Goal: Entertainment & Leisure: Browse casually

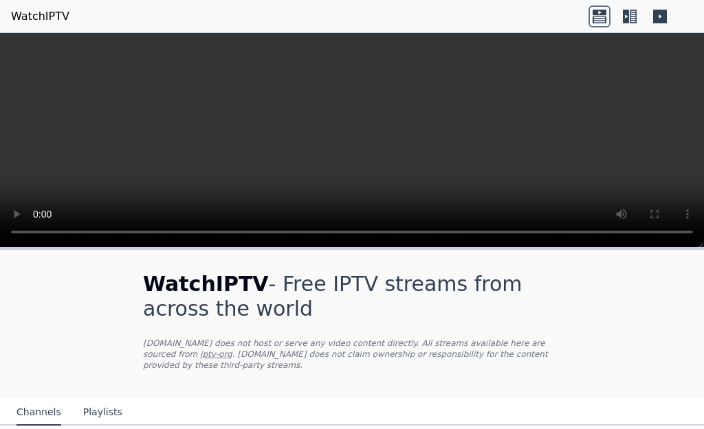
click at [627, 14] on icon at bounding box center [626, 17] width 6 height 14
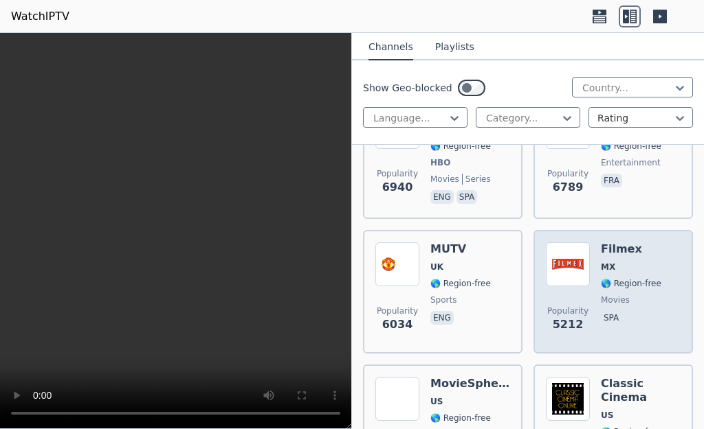
scroll to position [412, 0]
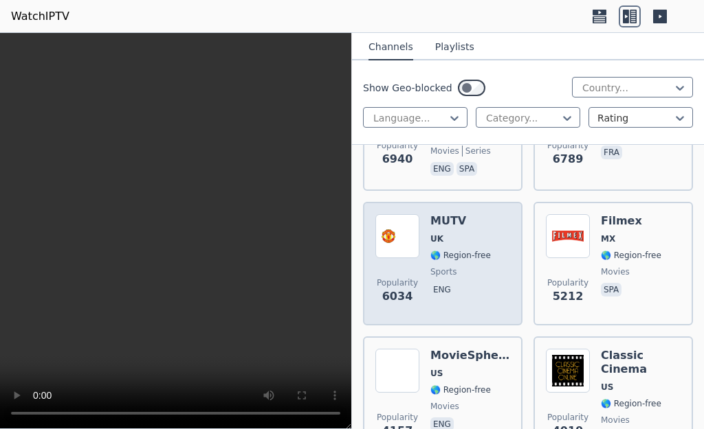
click at [449, 214] on h6 "MUTV" at bounding box center [460, 221] width 60 height 14
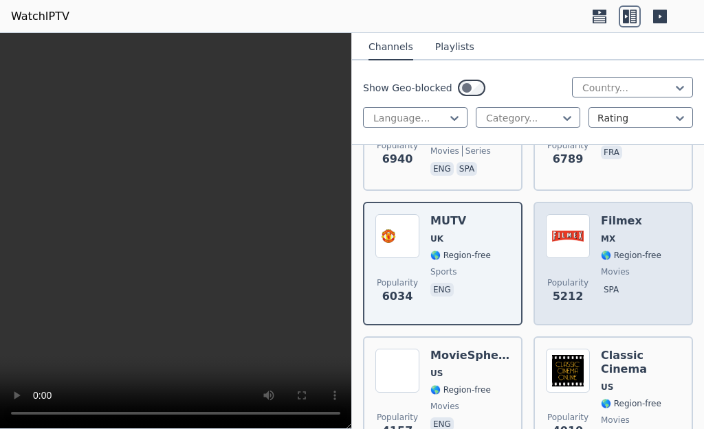
click at [607, 214] on h6 "Filmex" at bounding box center [631, 221] width 60 height 14
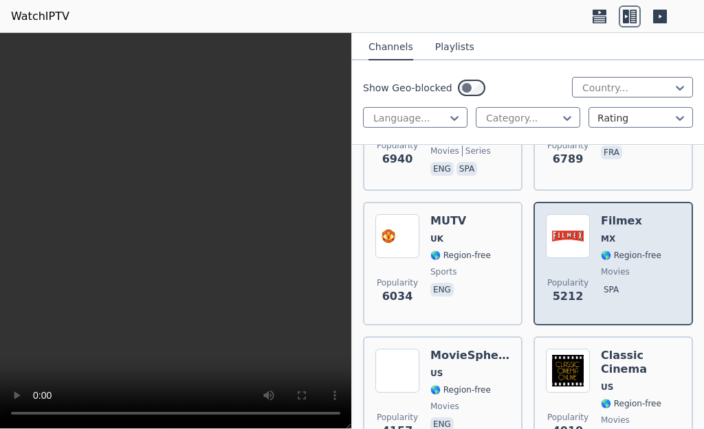
click at [605, 214] on h6 "Filmex" at bounding box center [631, 221] width 60 height 14
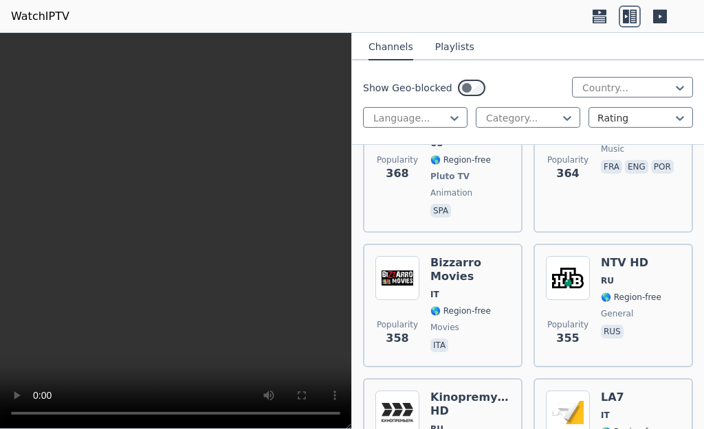
scroll to position [15904, 0]
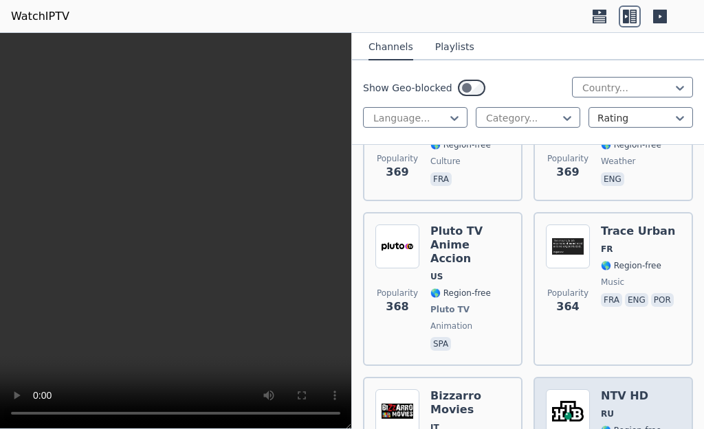
click at [568, 390] on img at bounding box center [568, 412] width 44 height 44
click at [566, 390] on img at bounding box center [568, 412] width 44 height 44
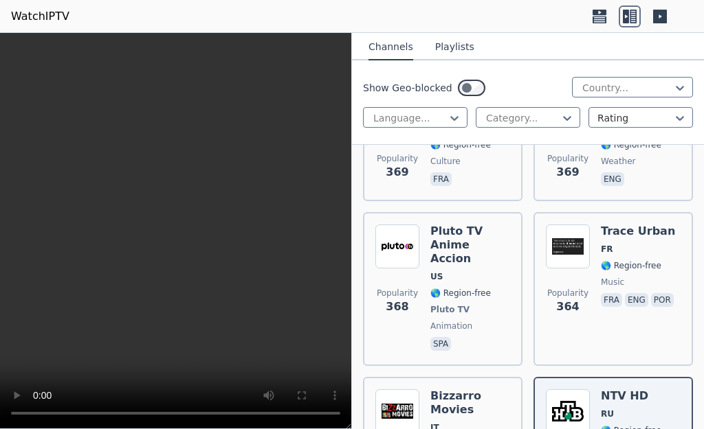
click at [455, 47] on button "Playlists" at bounding box center [454, 47] width 39 height 26
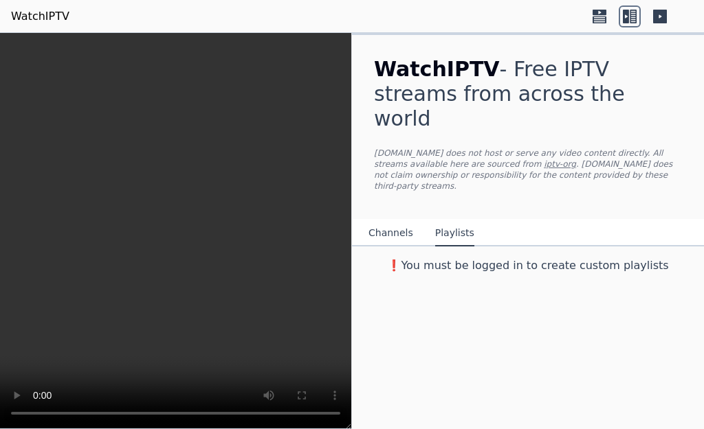
scroll to position [0, 0]
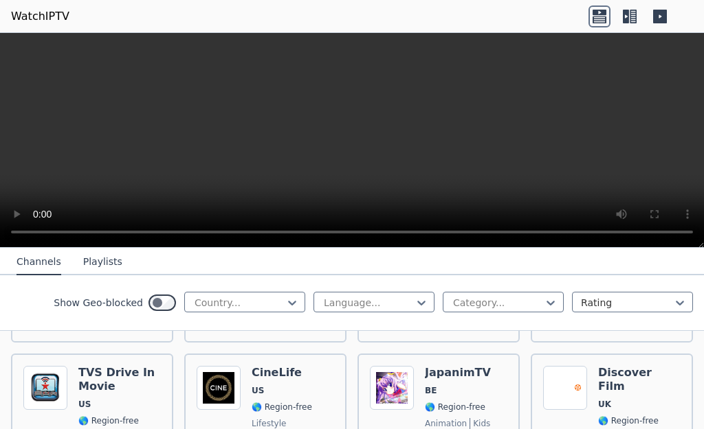
scroll to position [836, 0]
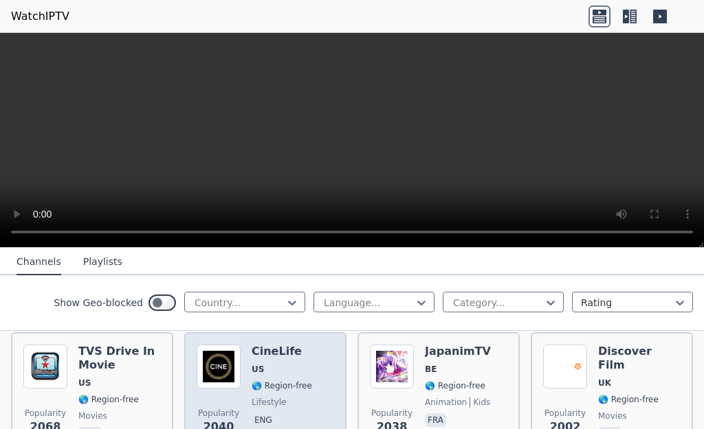
click at [255, 345] on h6 "CineLife" at bounding box center [281, 352] width 60 height 14
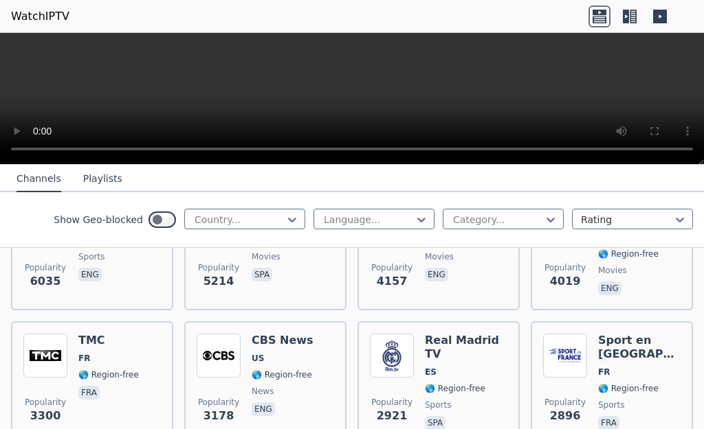
scroll to position [287, 0]
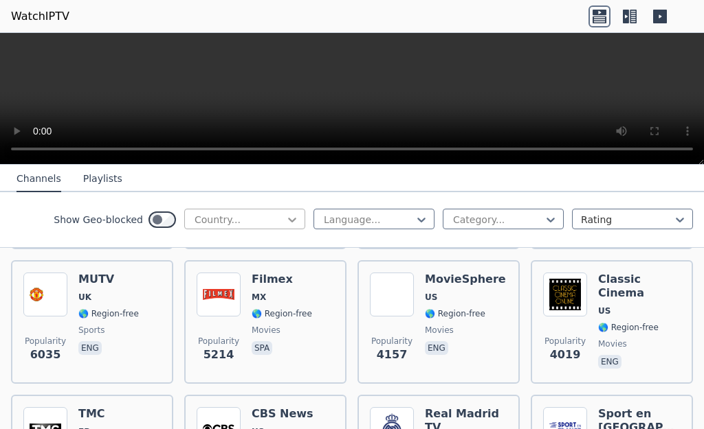
click at [285, 222] on icon at bounding box center [292, 220] width 14 height 14
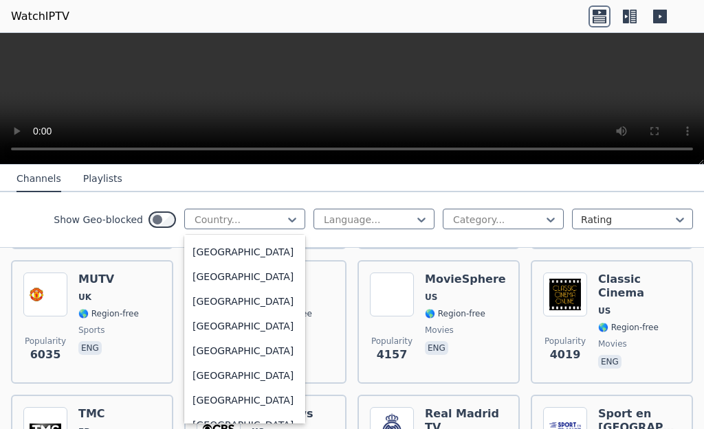
scroll to position [2474, 0]
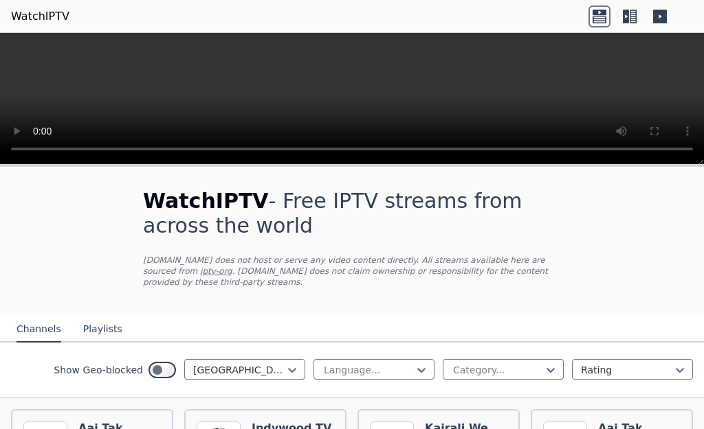
scroll to position [344, 0]
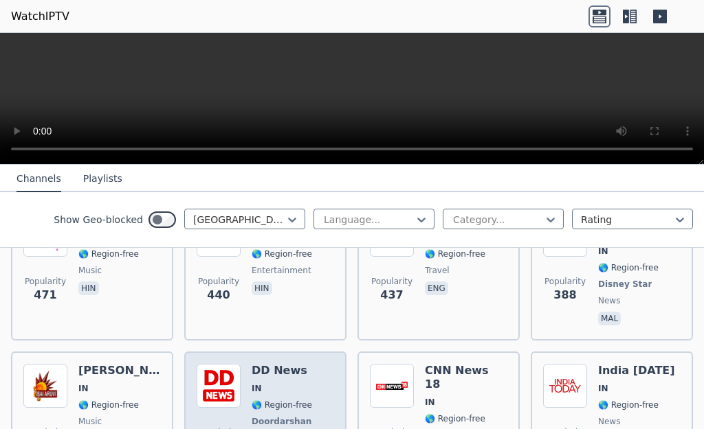
click at [296, 364] on h6 "DD News" at bounding box center [282, 371] width 63 height 14
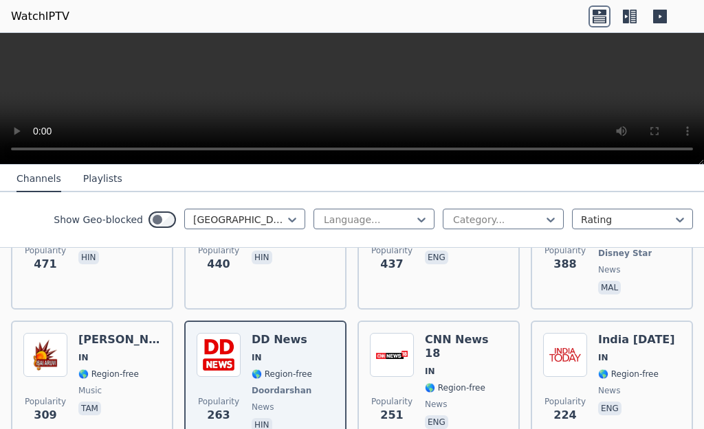
scroll to position [346, 0]
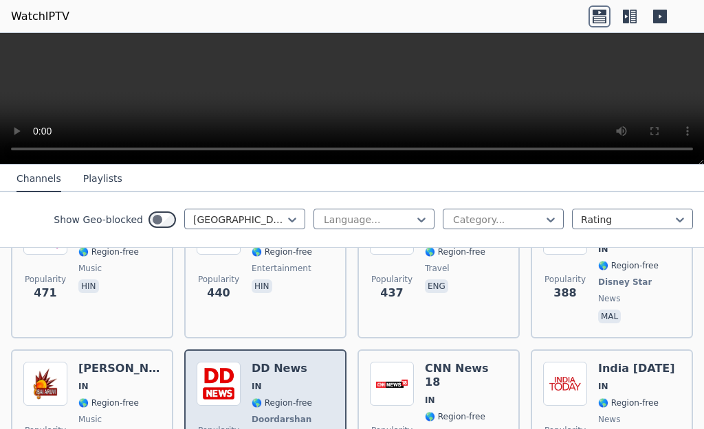
click at [282, 362] on div "DD News IN 🌎 Region-free Doordarshan news hin" at bounding box center [282, 413] width 63 height 102
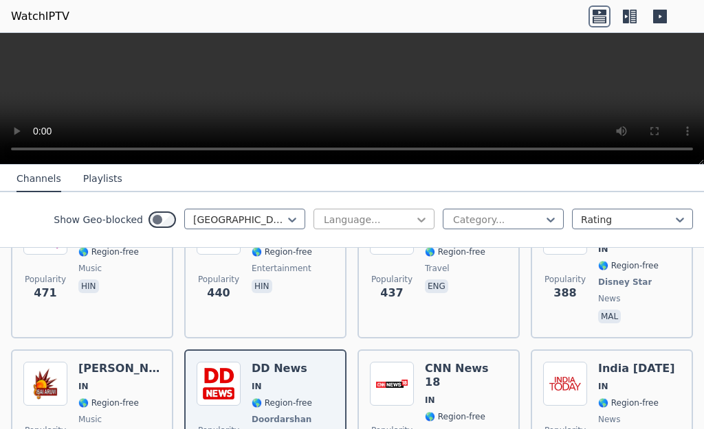
click at [414, 224] on icon at bounding box center [421, 220] width 14 height 14
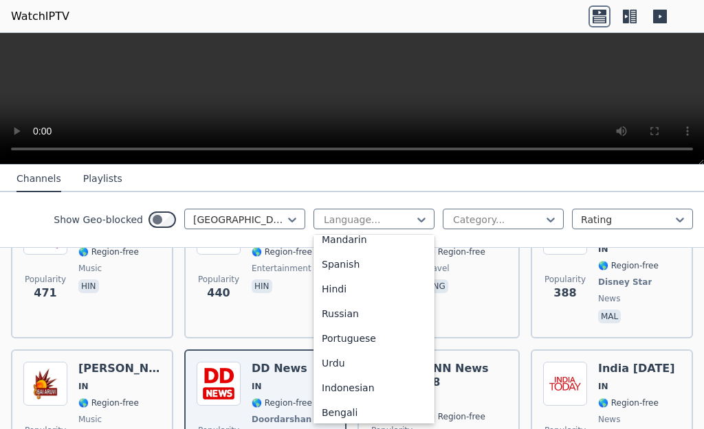
scroll to position [120, 0]
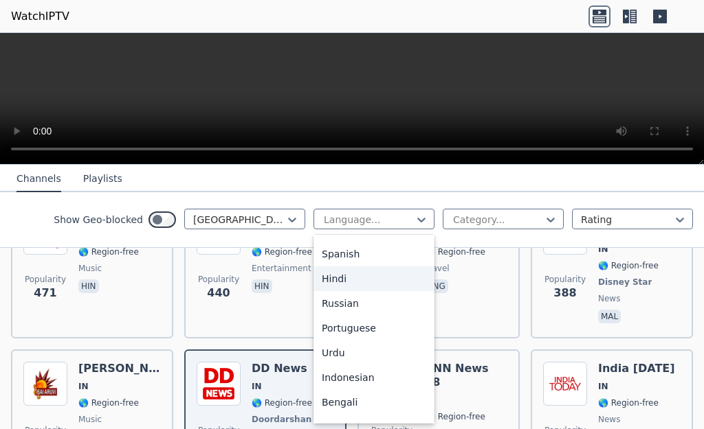
click at [326, 291] on div "Hindi" at bounding box center [373, 279] width 121 height 25
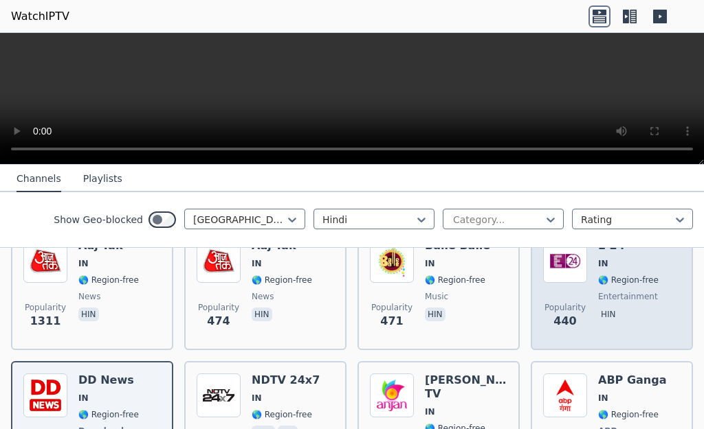
scroll to position [206, 0]
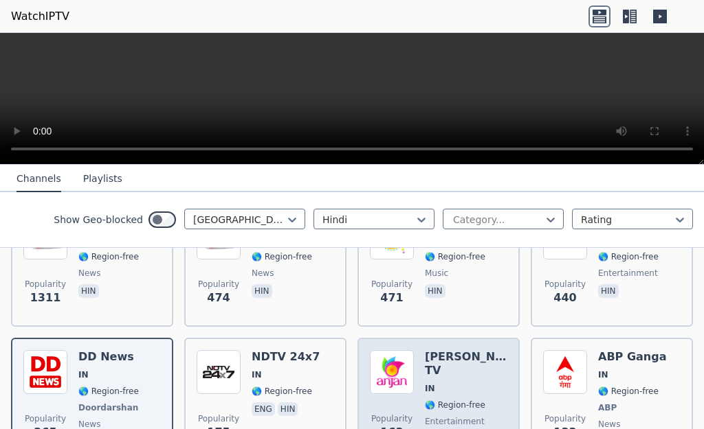
click at [441, 350] on h6 "Anjan TV" at bounding box center [466, 363] width 82 height 27
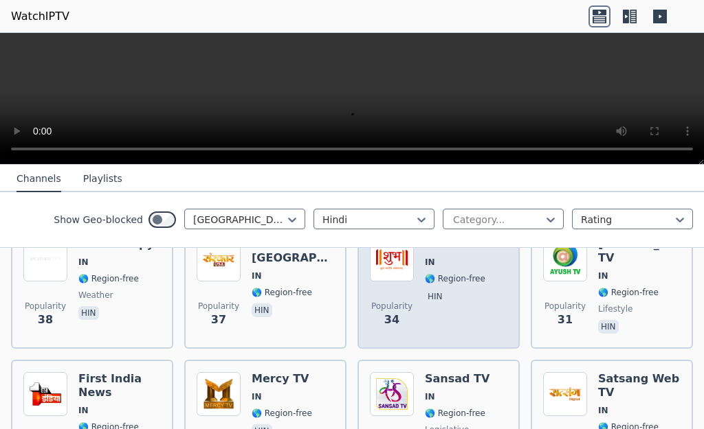
scroll to position [962, 0]
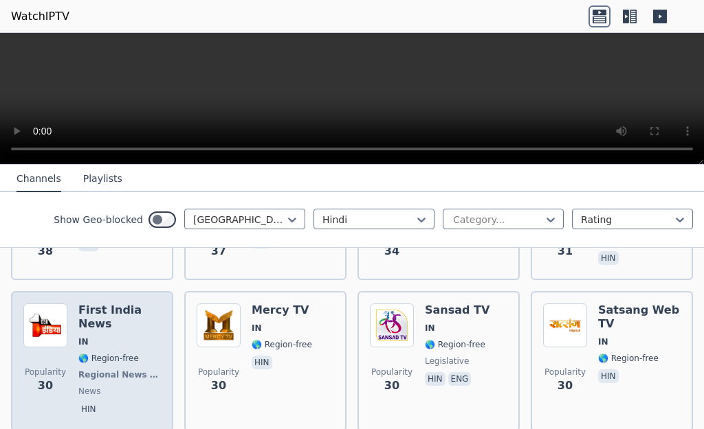
click at [138, 304] on h6 "First India News" at bounding box center [119, 317] width 82 height 27
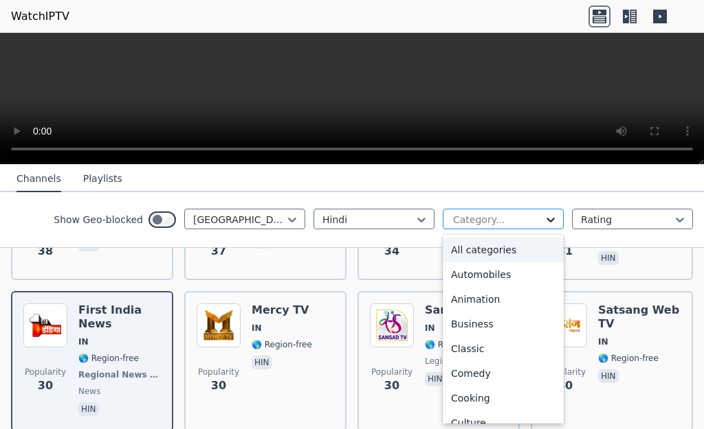
click at [544, 224] on icon at bounding box center [551, 220] width 14 height 14
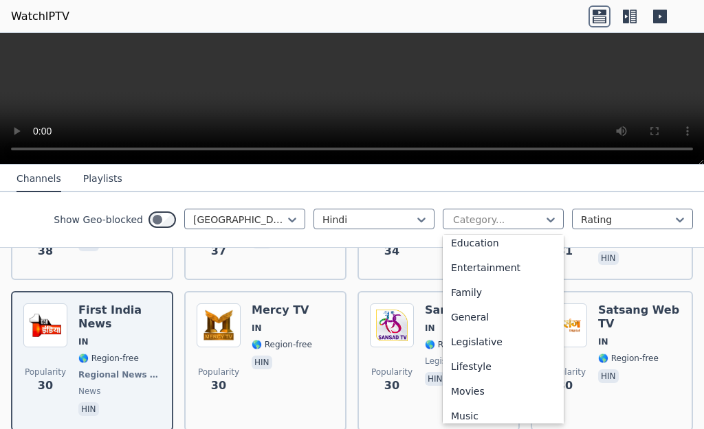
scroll to position [152, 0]
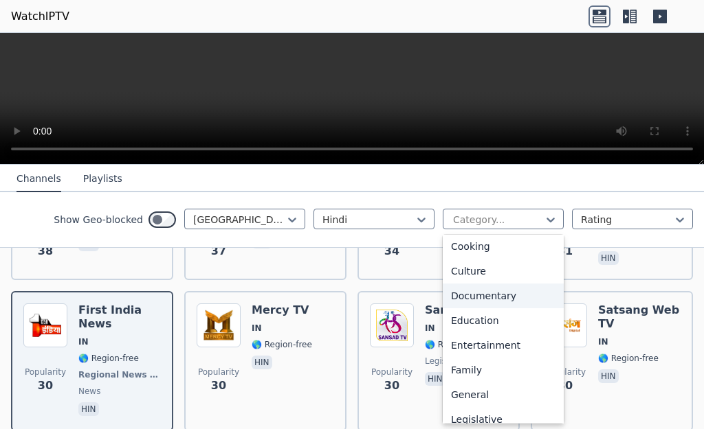
click at [482, 309] on div "Documentary" at bounding box center [503, 296] width 121 height 25
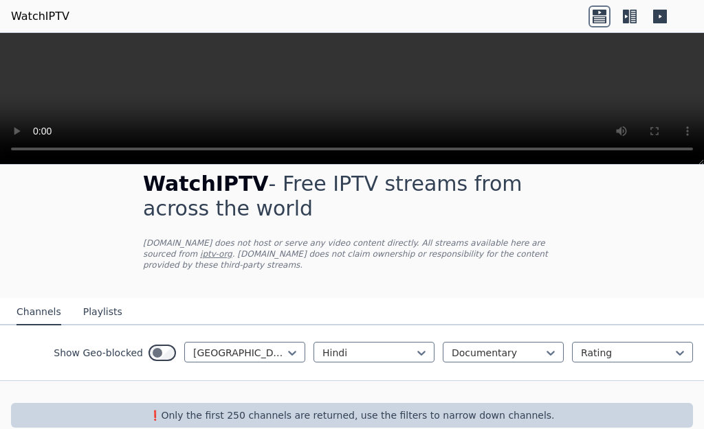
scroll to position [27, 0]
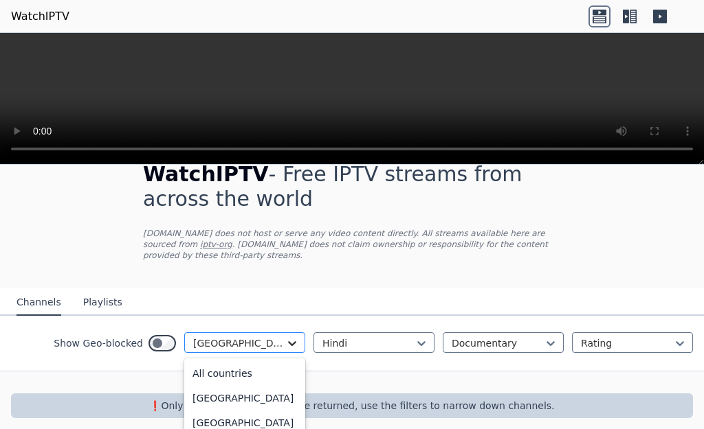
click at [288, 342] on icon at bounding box center [292, 344] width 8 height 5
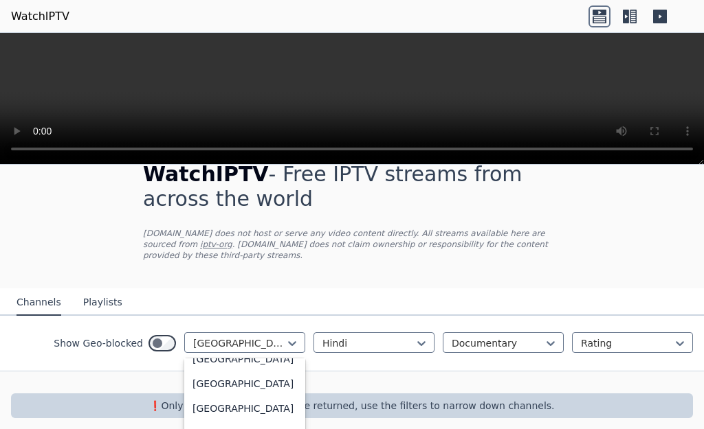
scroll to position [2656, 0]
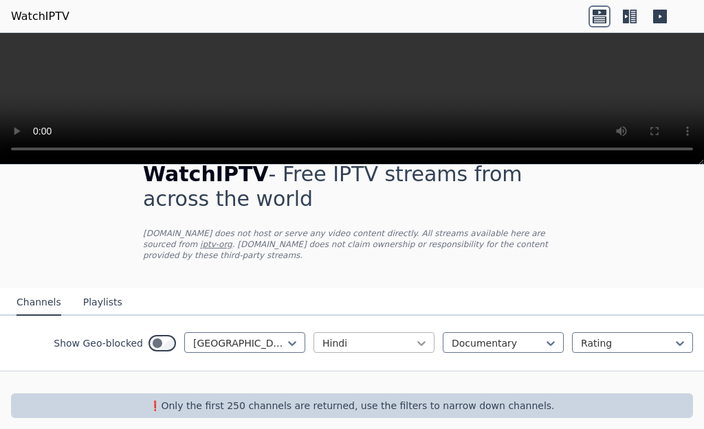
click at [417, 342] on icon at bounding box center [421, 344] width 8 height 5
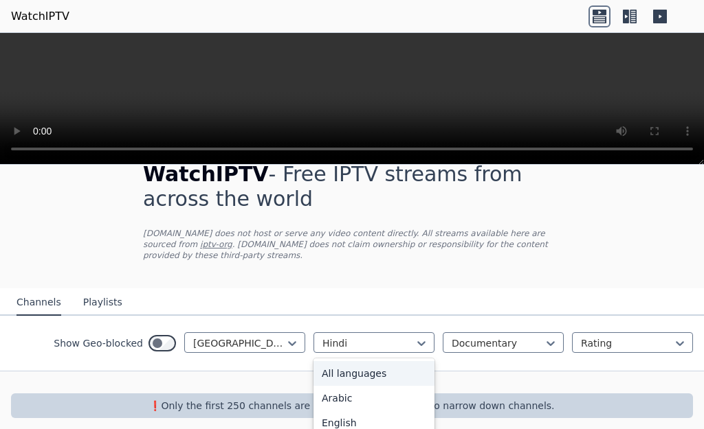
click at [363, 366] on div "All languages" at bounding box center [373, 373] width 121 height 25
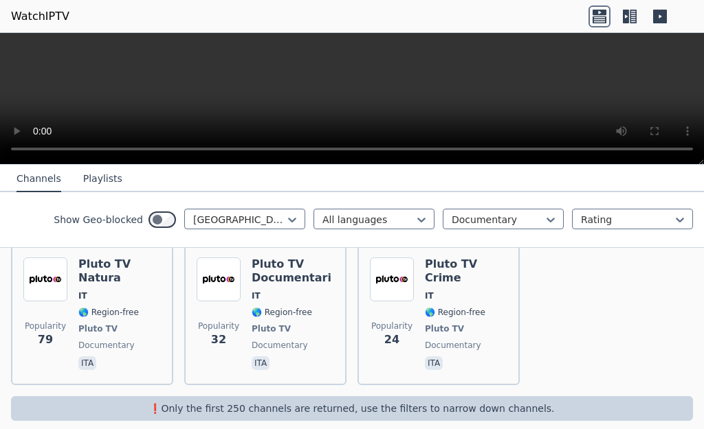
scroll to position [167, 0]
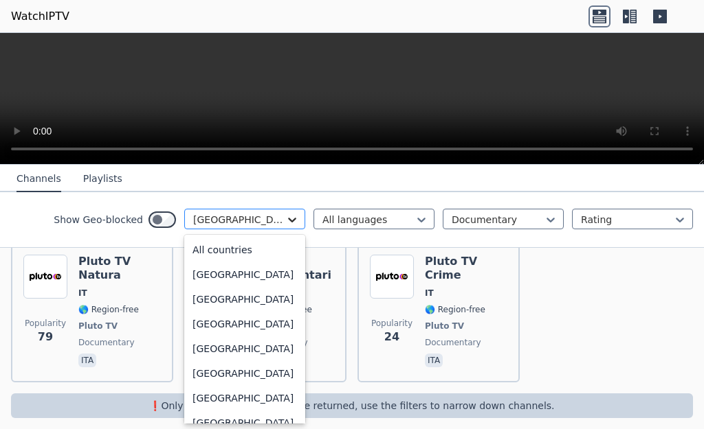
click at [285, 225] on icon at bounding box center [292, 220] width 14 height 14
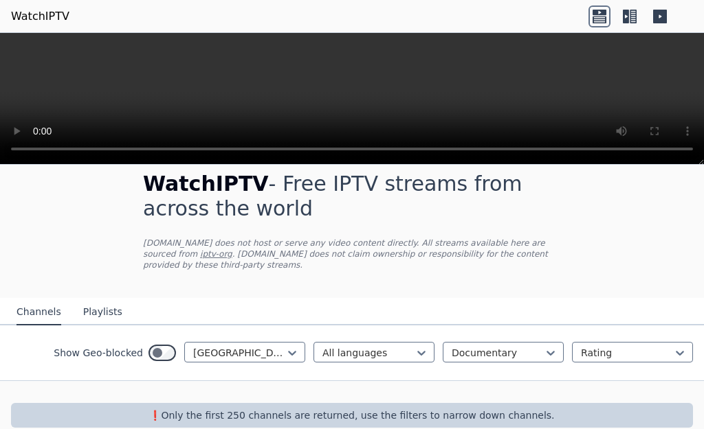
scroll to position [27, 0]
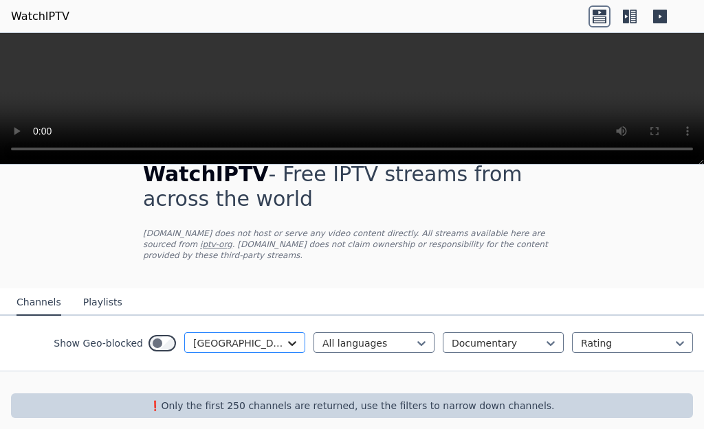
click at [285, 337] on icon at bounding box center [292, 344] width 14 height 14
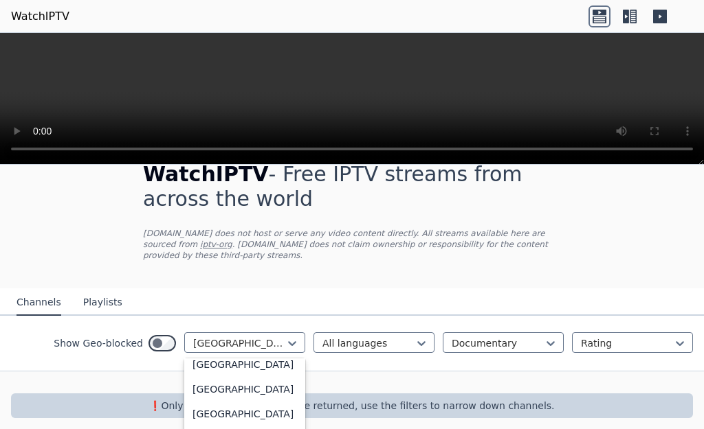
scroll to position [3412, 0]
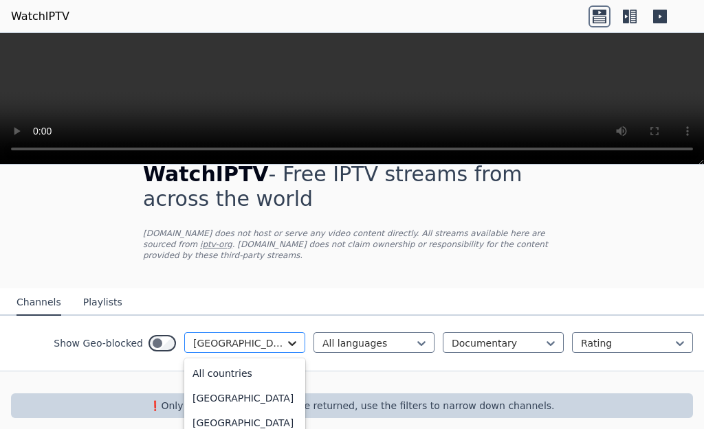
click at [285, 337] on icon at bounding box center [292, 344] width 14 height 14
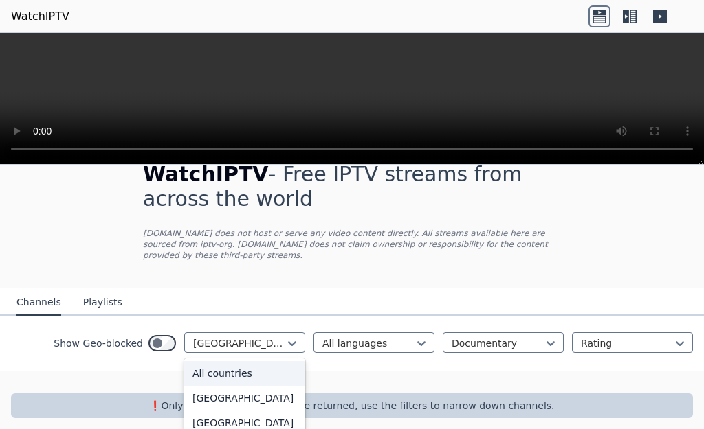
click at [201, 361] on div "All countries" at bounding box center [244, 373] width 121 height 25
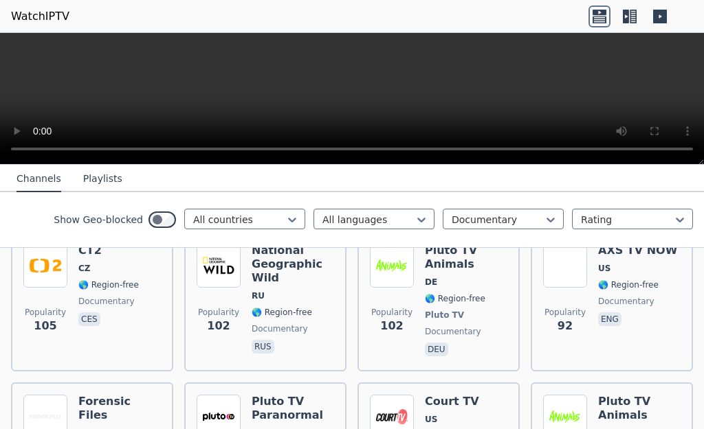
scroll to position [1195, 0]
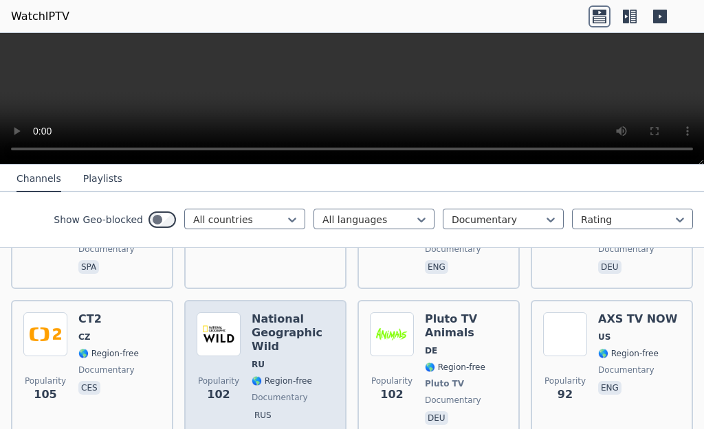
click at [289, 313] on h6 "National Geographic Wild" at bounding box center [292, 333] width 82 height 41
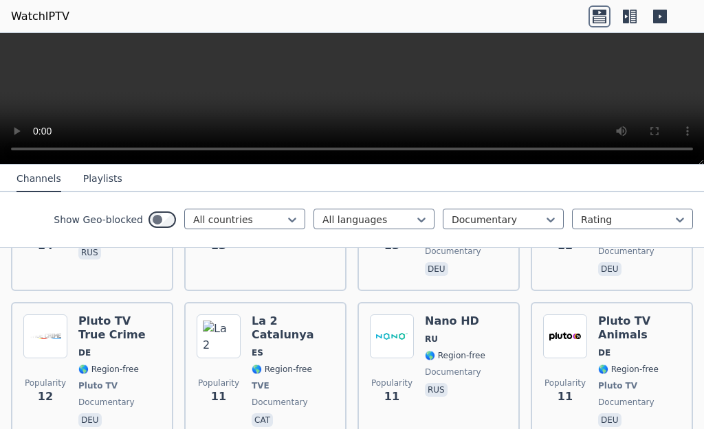
scroll to position [4378, 0]
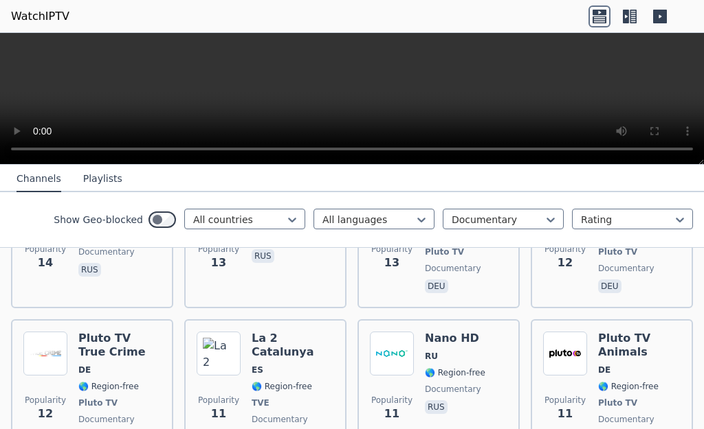
click at [544, 222] on icon at bounding box center [551, 220] width 14 height 14
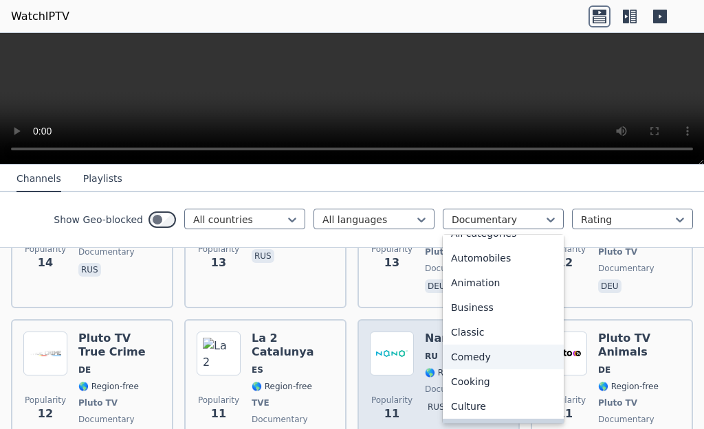
scroll to position [9, 0]
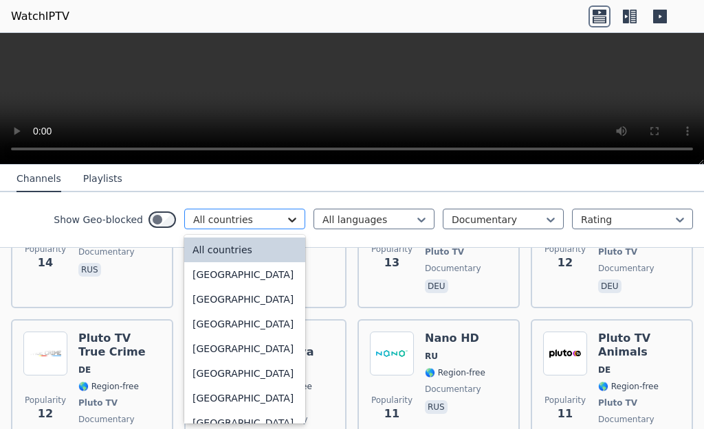
click at [288, 223] on icon at bounding box center [292, 220] width 8 height 5
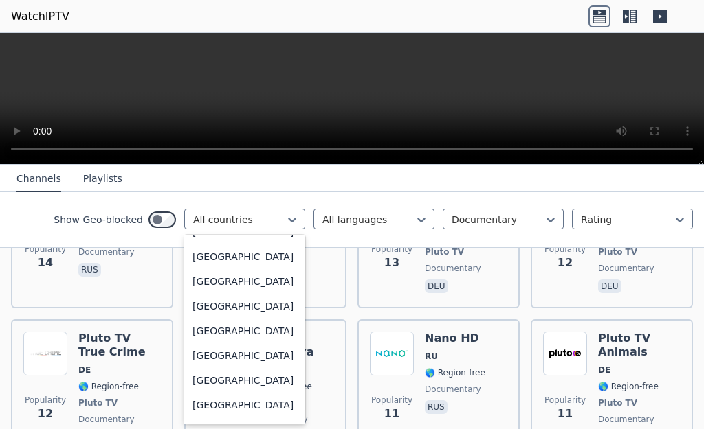
scroll to position [684, 0]
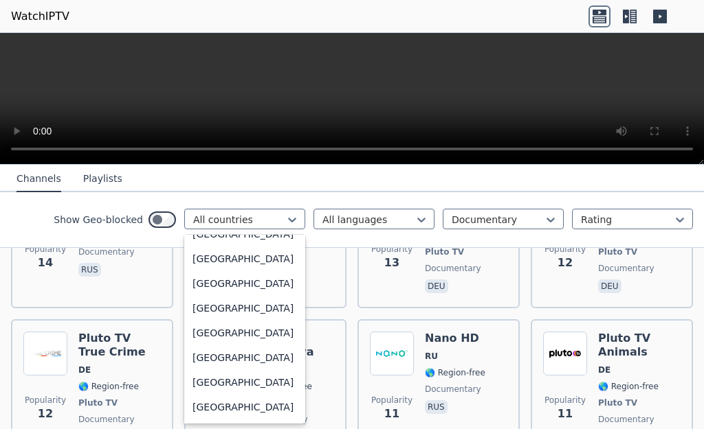
click at [200, 197] on div "Brazil" at bounding box center [244, 184] width 121 height 25
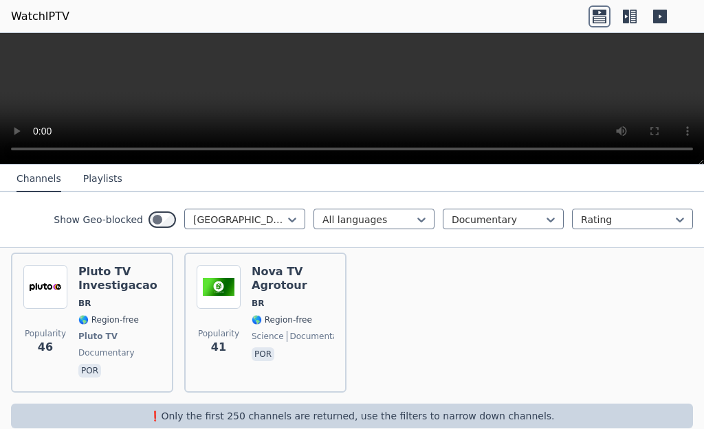
scroll to position [167, 0]
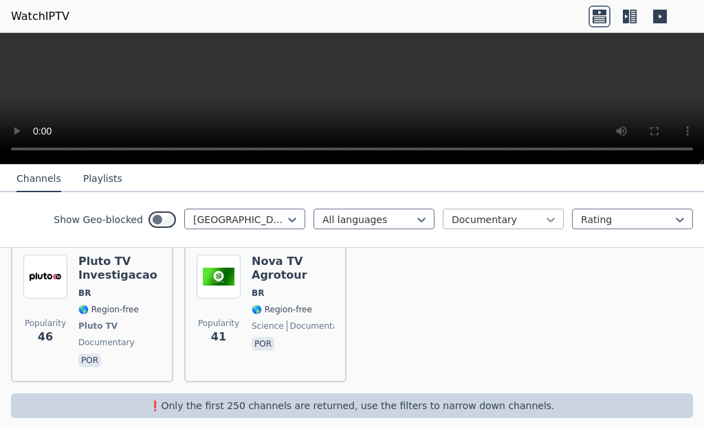
click at [544, 224] on icon at bounding box center [551, 220] width 14 height 14
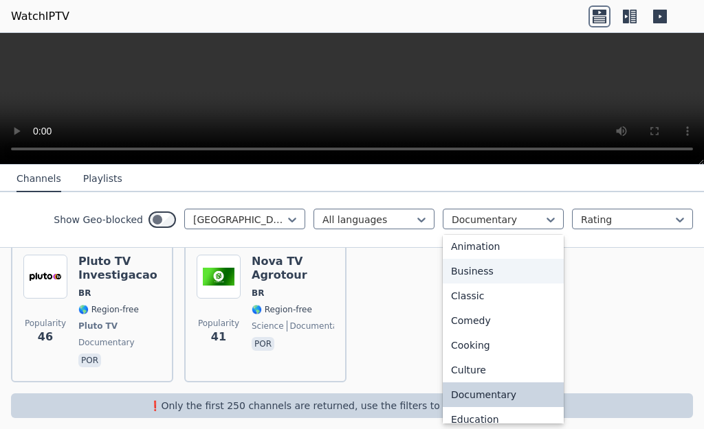
scroll to position [0, 0]
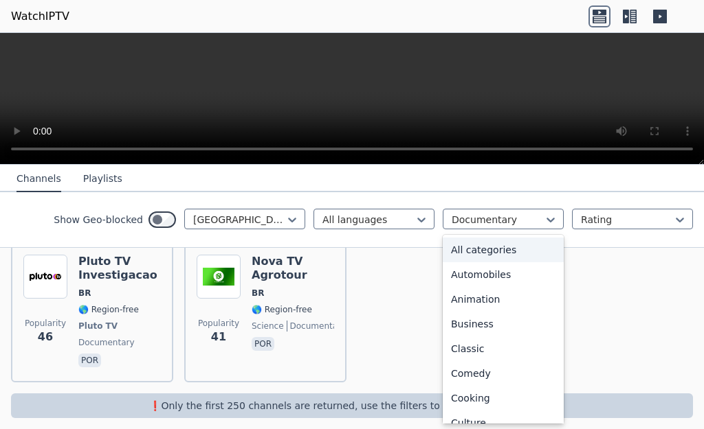
click at [489, 251] on div "All categories" at bounding box center [503, 250] width 121 height 25
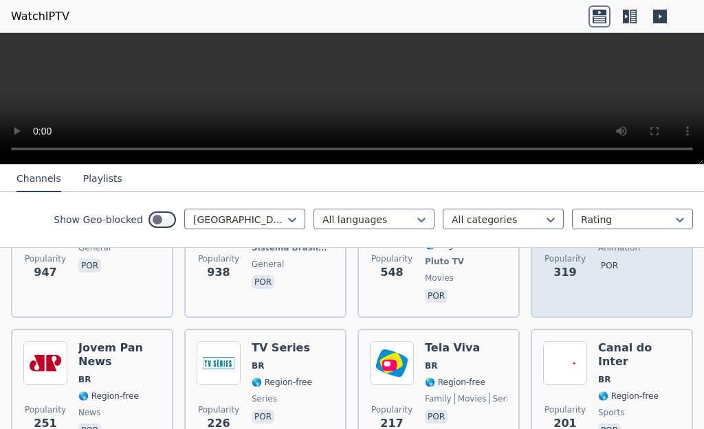
scroll to position [304, 0]
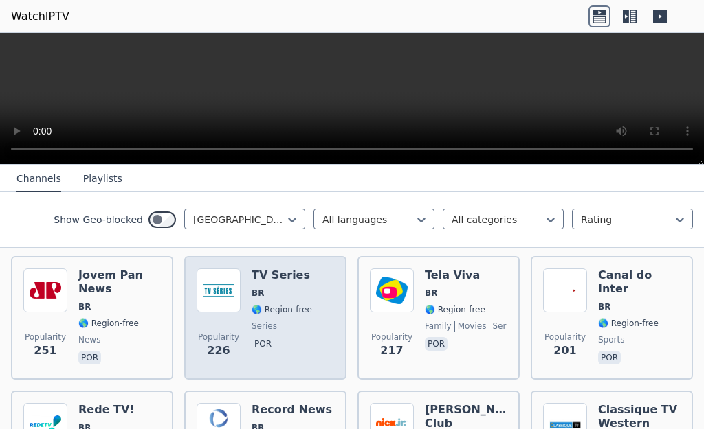
click at [269, 269] on h6 "TV Series" at bounding box center [281, 276] width 60 height 14
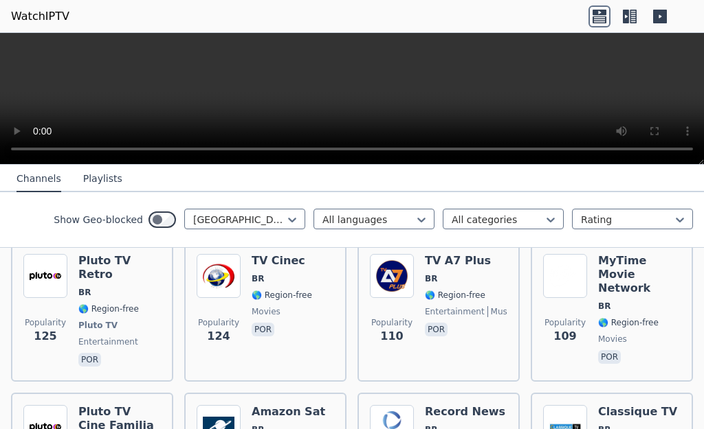
scroll to position [717, 0]
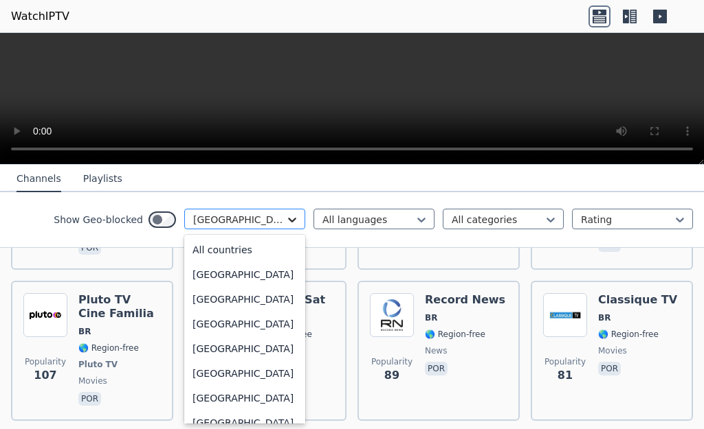
click at [285, 223] on icon at bounding box center [292, 220] width 14 height 14
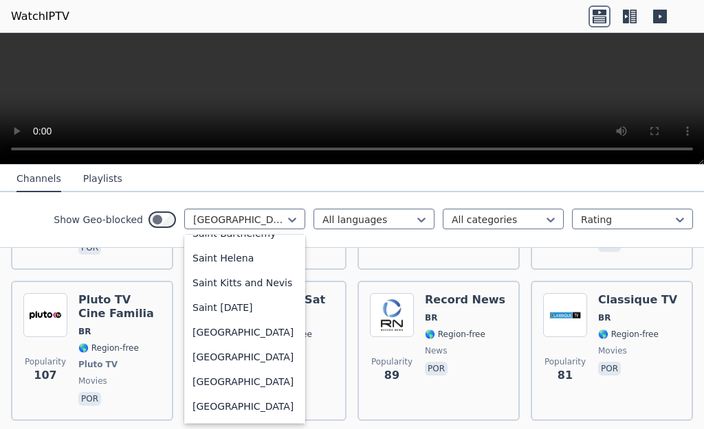
scroll to position [3920, 0]
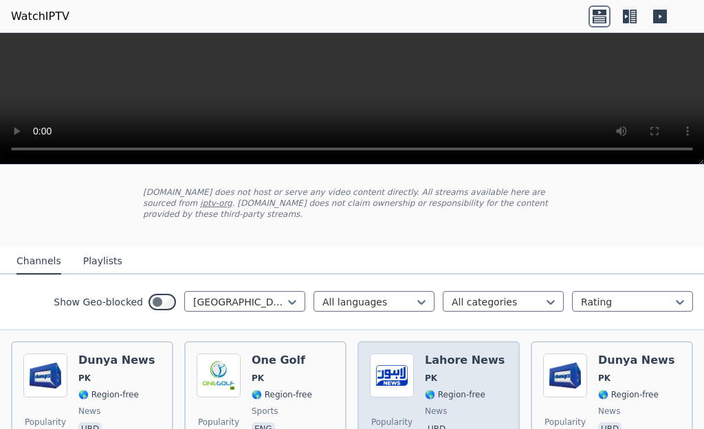
scroll to position [137, 0]
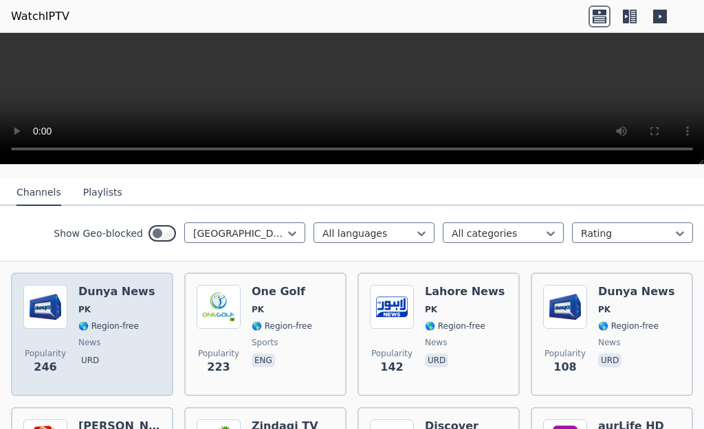
click at [110, 273] on div "Popularity 246 Dunya News PK 🌎 Region-free news urd" at bounding box center [92, 335] width 162 height 124
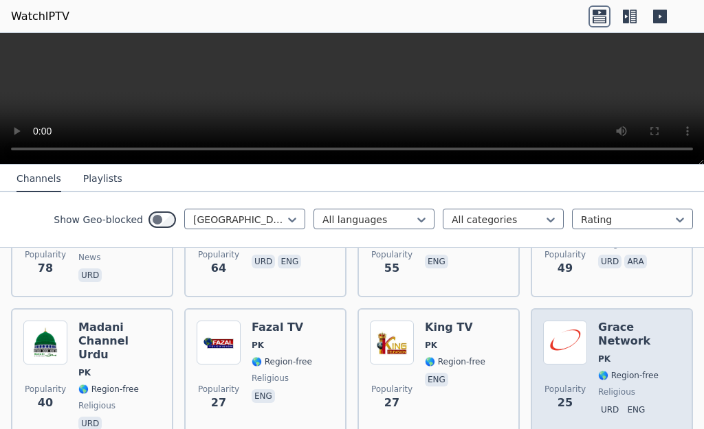
scroll to position [480, 0]
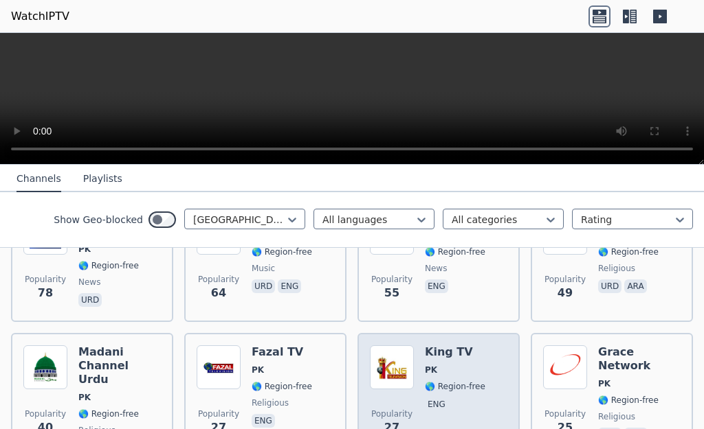
click at [425, 346] on h6 "King TV" at bounding box center [455, 353] width 60 height 14
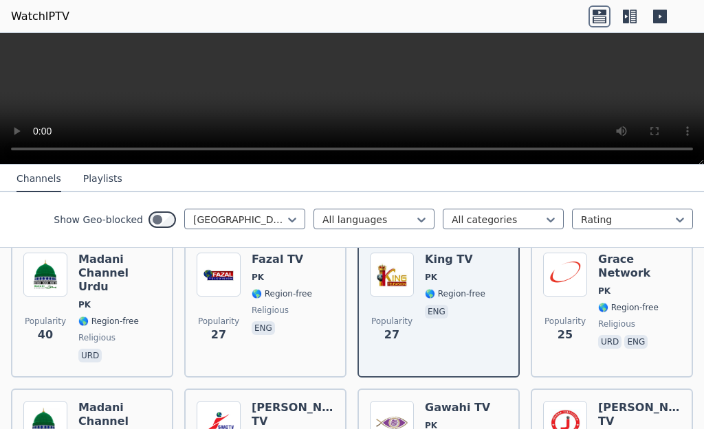
scroll to position [549, 0]
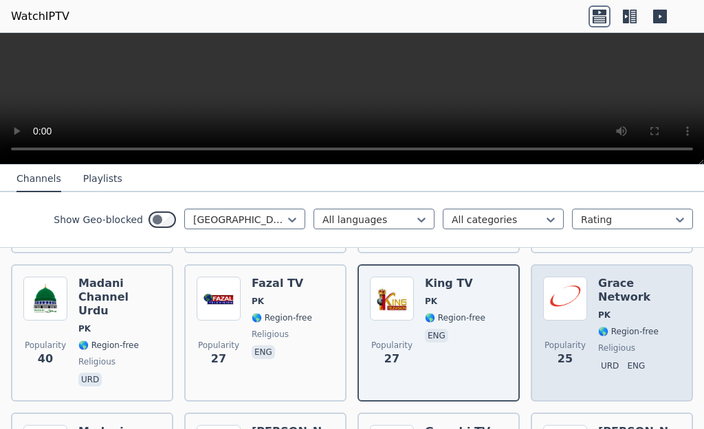
click at [598, 326] on span "🌎 Region-free" at bounding box center [628, 331] width 60 height 11
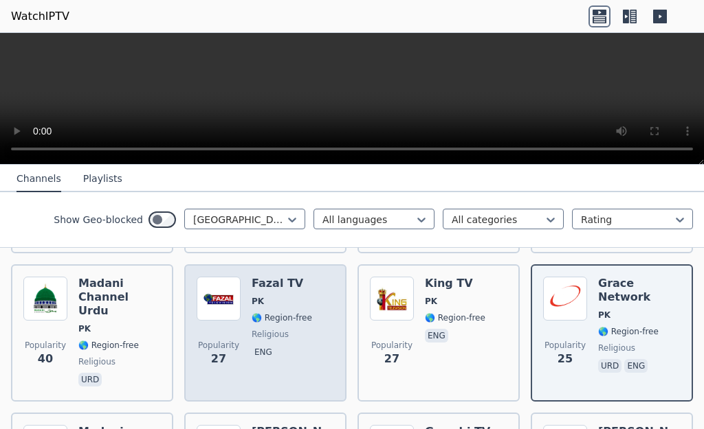
click at [257, 277] on h6 "Fazal TV" at bounding box center [281, 284] width 60 height 14
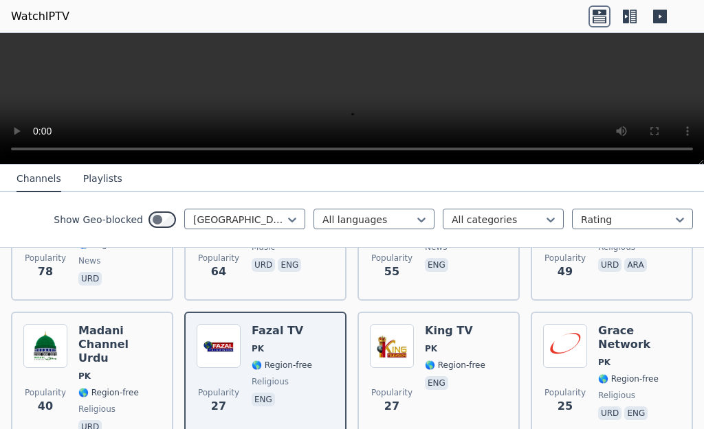
scroll to position [480, 0]
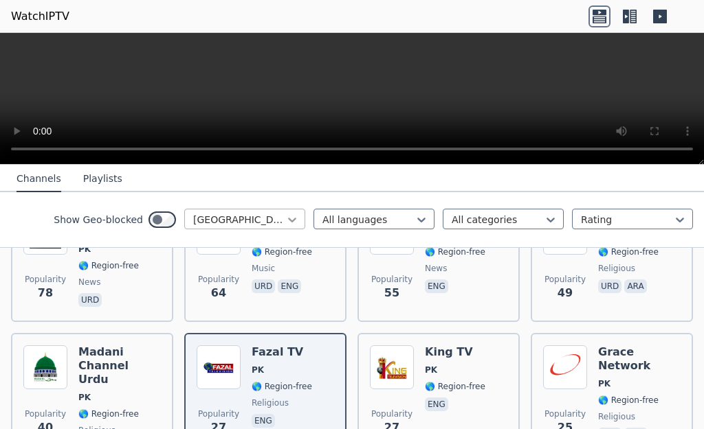
click at [285, 223] on icon at bounding box center [292, 220] width 14 height 14
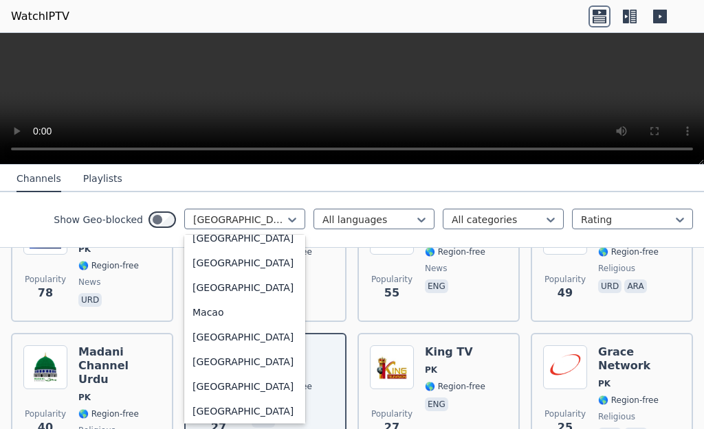
scroll to position [2587, 0]
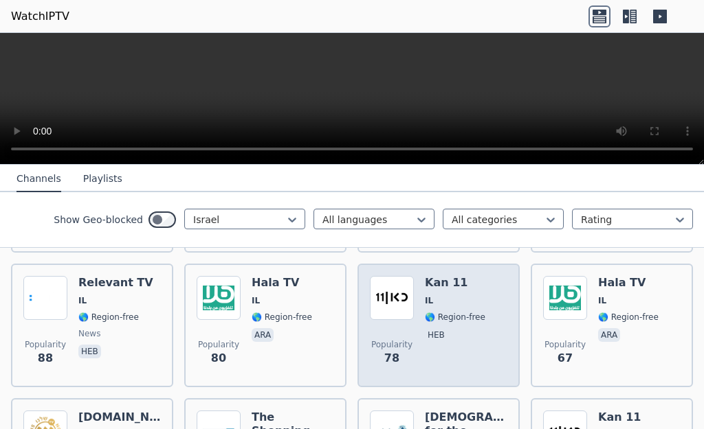
scroll to position [412, 0]
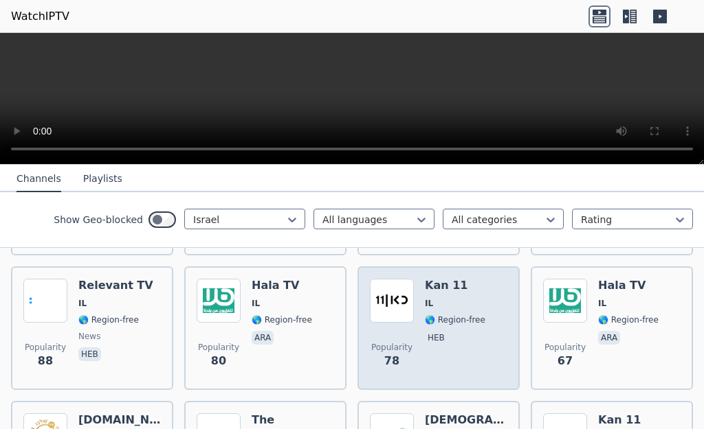
click at [428, 279] on h6 "Kan 11" at bounding box center [455, 286] width 60 height 14
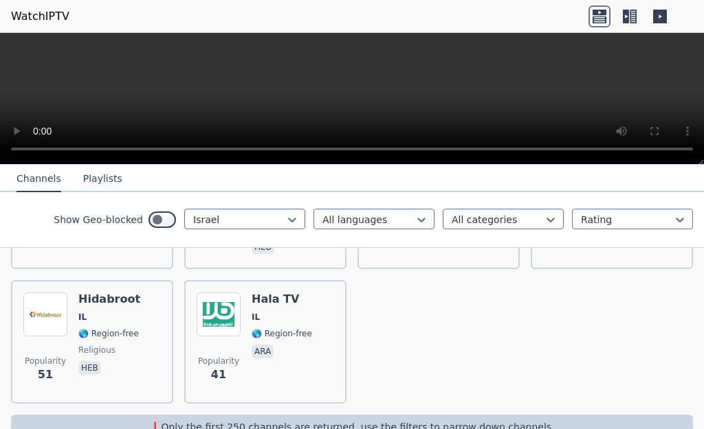
scroll to position [689, 0]
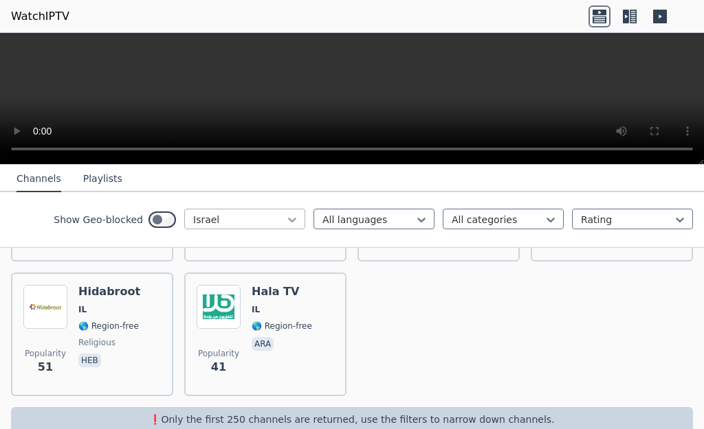
click at [288, 223] on icon at bounding box center [292, 220] width 8 height 5
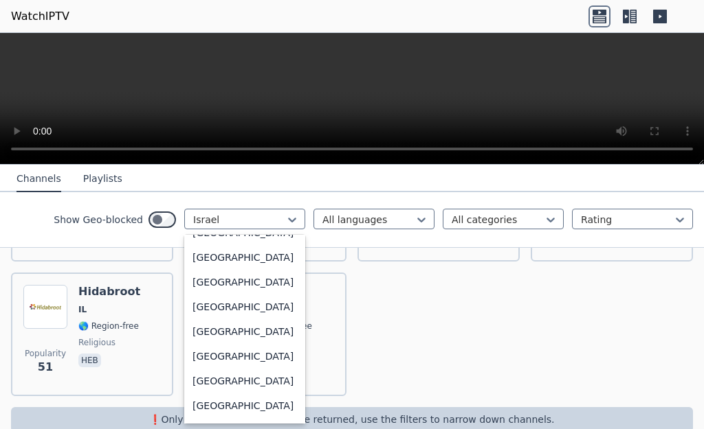
scroll to position [4305, 0]
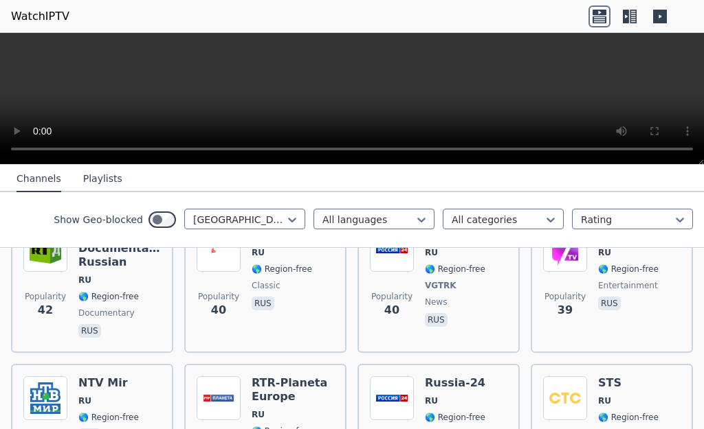
scroll to position [3644, 0]
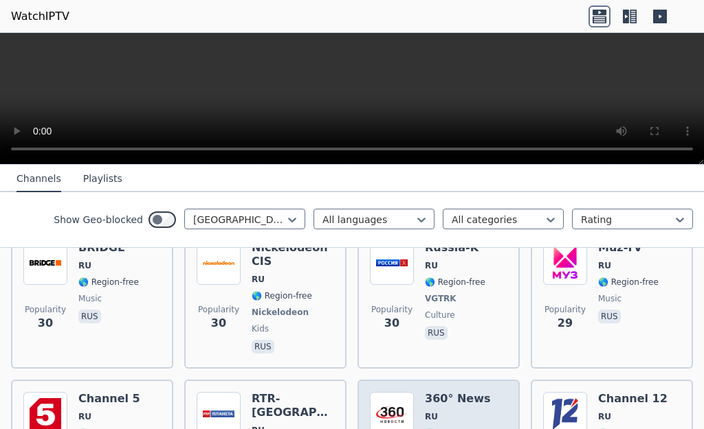
click at [450, 392] on h6 "360° News" at bounding box center [458, 399] width 66 height 14
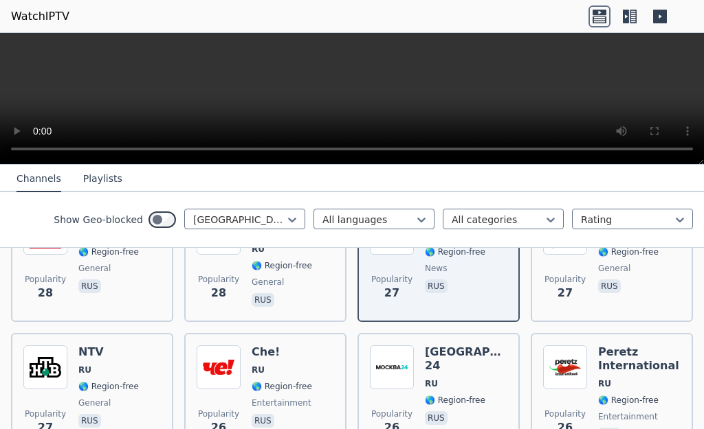
scroll to position [3781, 0]
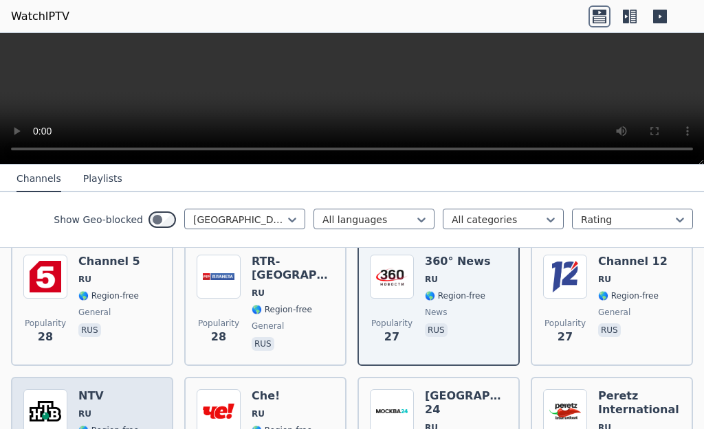
click at [89, 390] on h6 "NTV" at bounding box center [108, 397] width 60 height 14
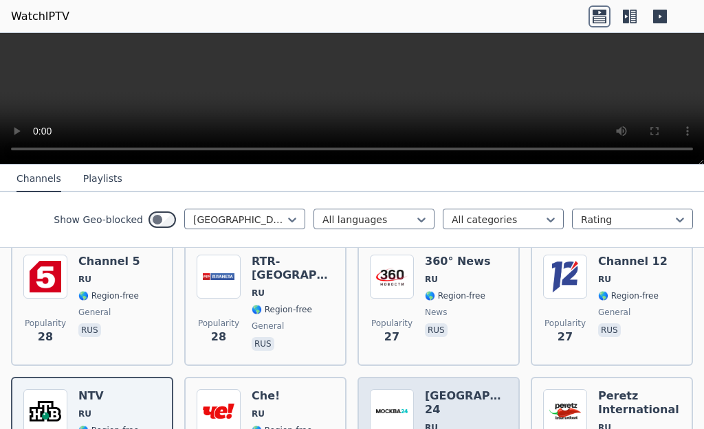
click at [447, 390] on h6 "Moskva 24" at bounding box center [466, 403] width 82 height 27
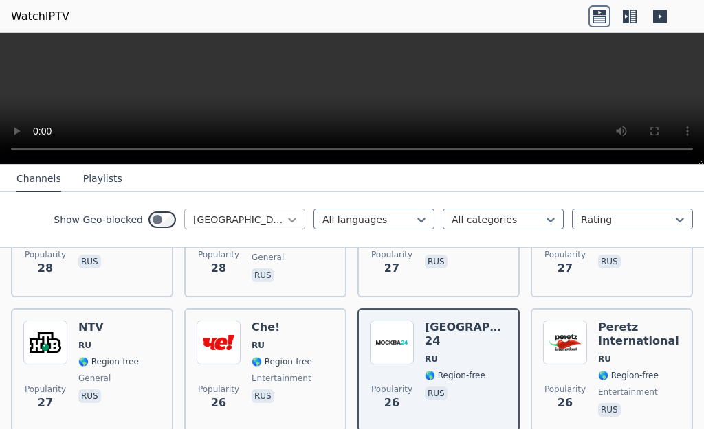
scroll to position [3919, 0]
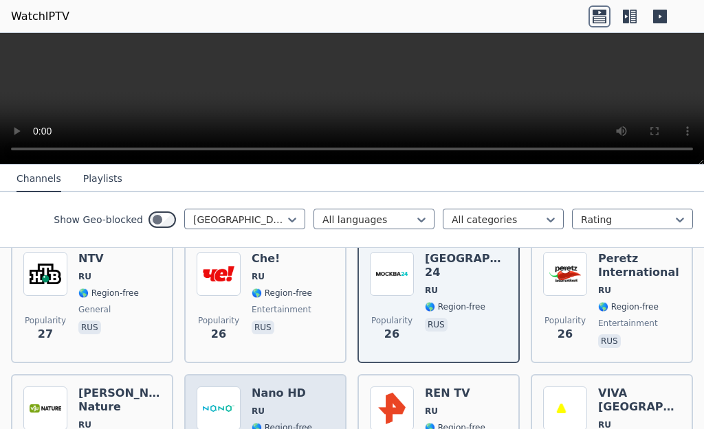
click at [275, 387] on h6 "Nano HD" at bounding box center [281, 394] width 60 height 14
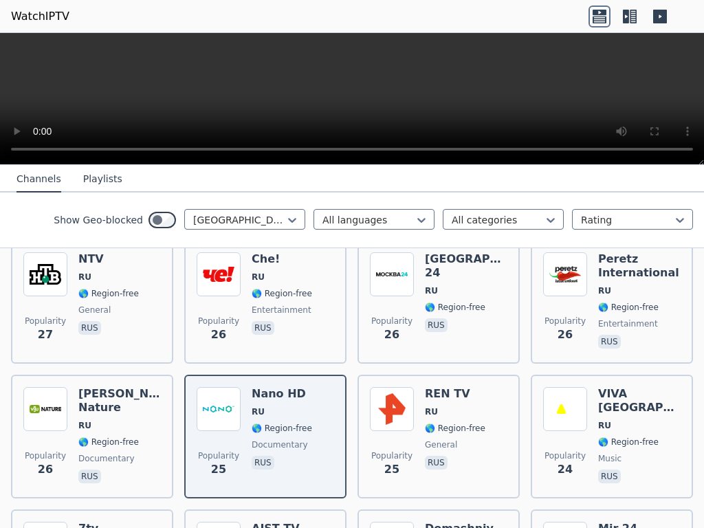
click at [407, 165] on video at bounding box center [352, 99] width 704 height 132
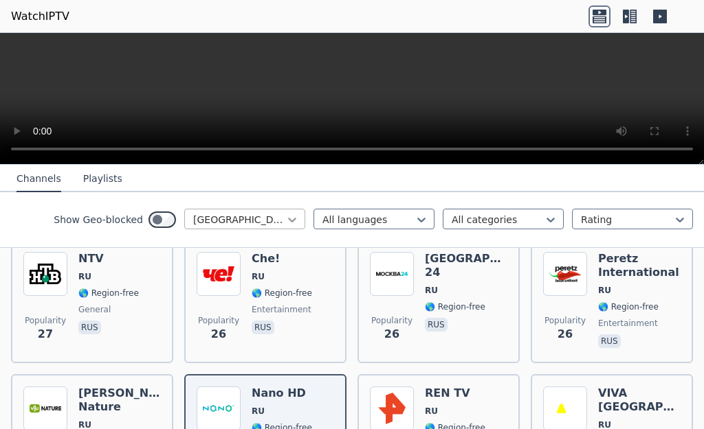
click at [285, 225] on icon at bounding box center [292, 220] width 14 height 14
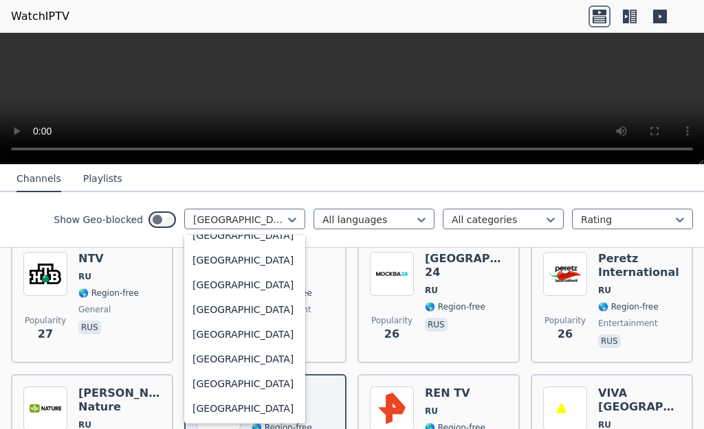
scroll to position [5641, 0]
click at [210, 248] on div "Uzbekistan" at bounding box center [244, 235] width 121 height 25
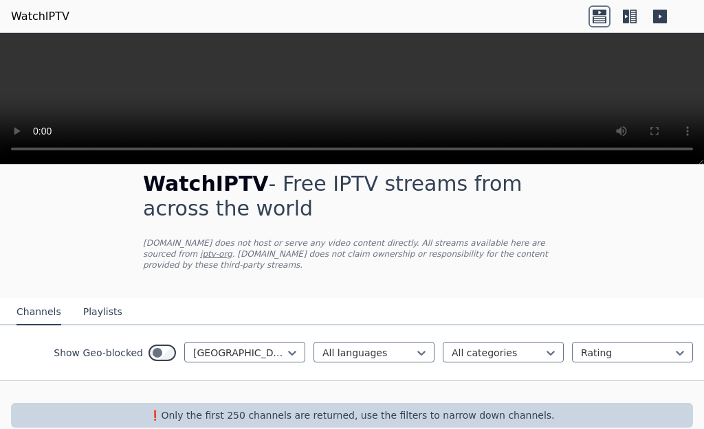
scroll to position [27, 0]
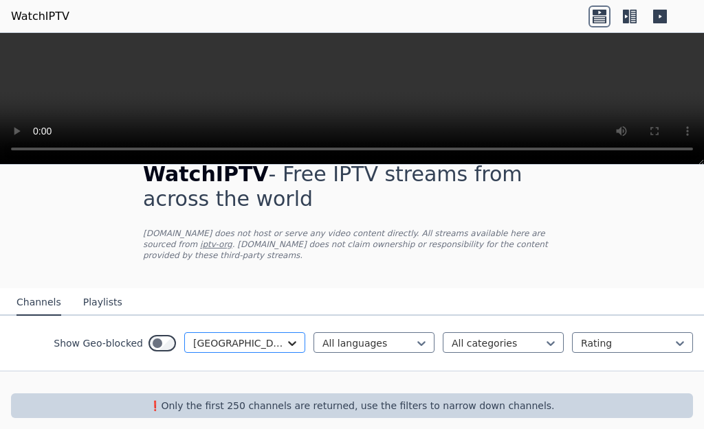
click at [288, 342] on icon at bounding box center [292, 344] width 8 height 5
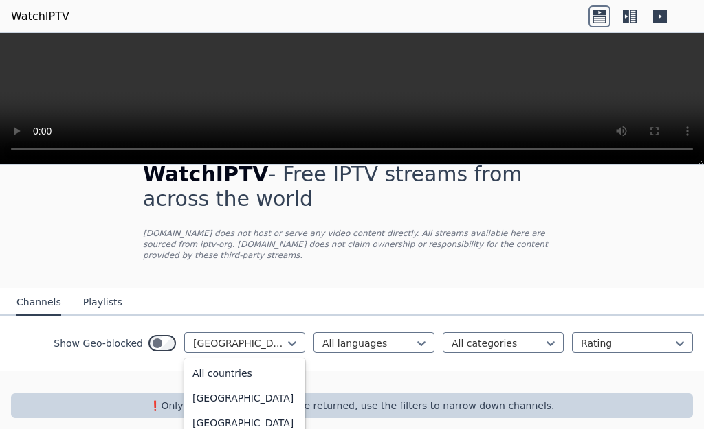
scroll to position [5473, 0]
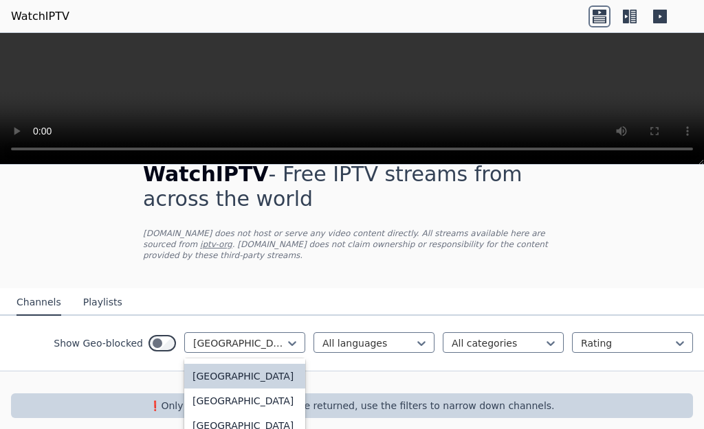
click at [215, 265] on div "Ukraine" at bounding box center [244, 252] width 121 height 25
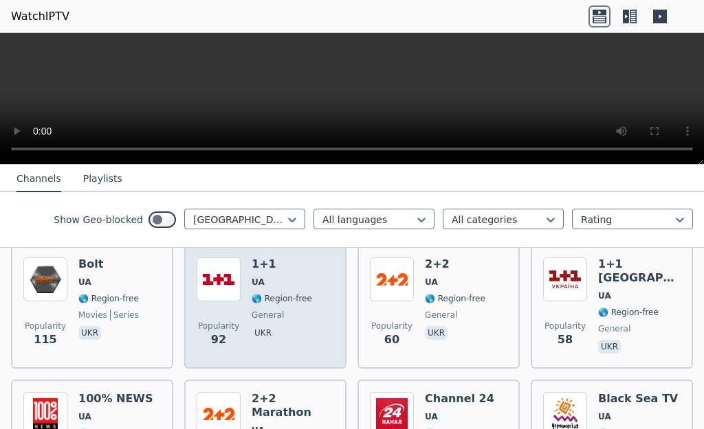
scroll to position [233, 0]
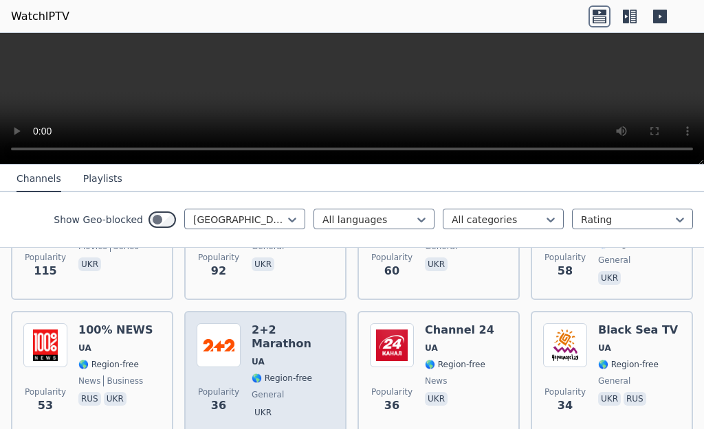
click at [267, 324] on h6 "2+2 Marathon" at bounding box center [292, 337] width 82 height 27
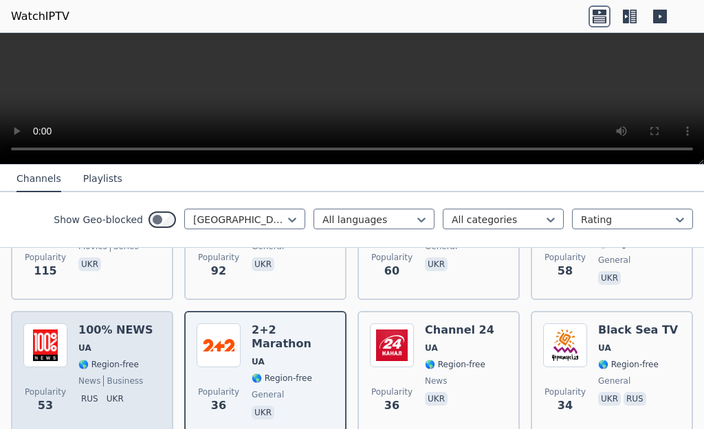
click at [107, 359] on span "🌎 Region-free" at bounding box center [108, 364] width 60 height 11
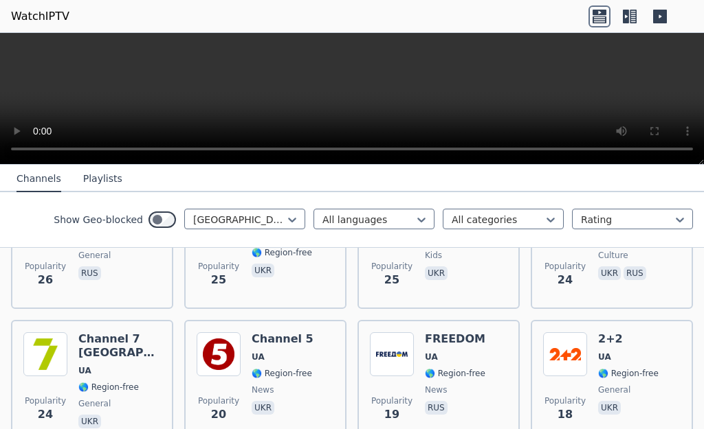
scroll to position [508, 0]
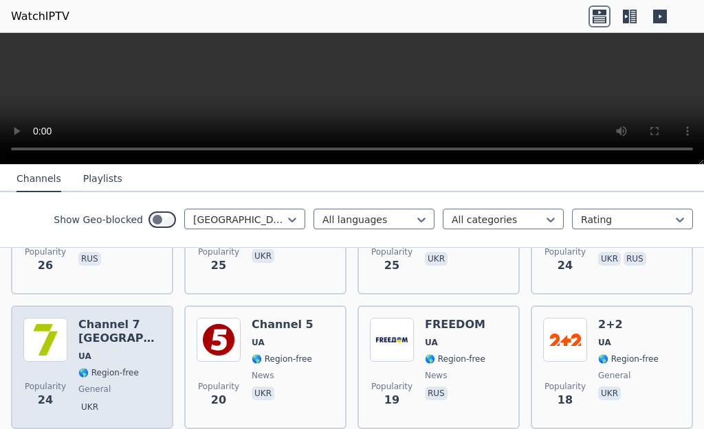
click at [115, 339] on div "Channel 7 Ukraine UA 🌎 Region-free general ukr" at bounding box center [119, 367] width 82 height 99
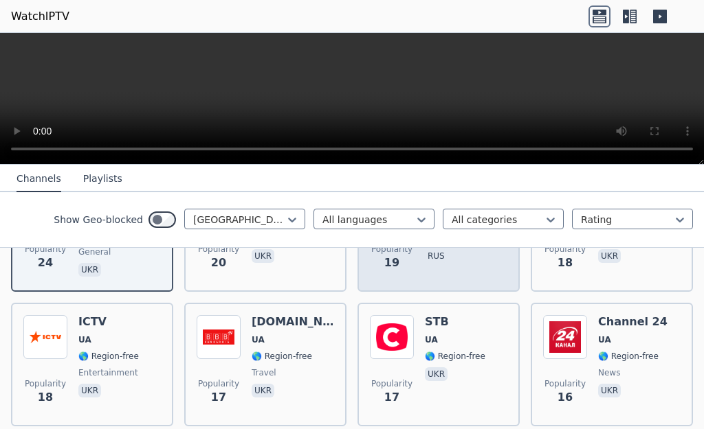
scroll to position [714, 0]
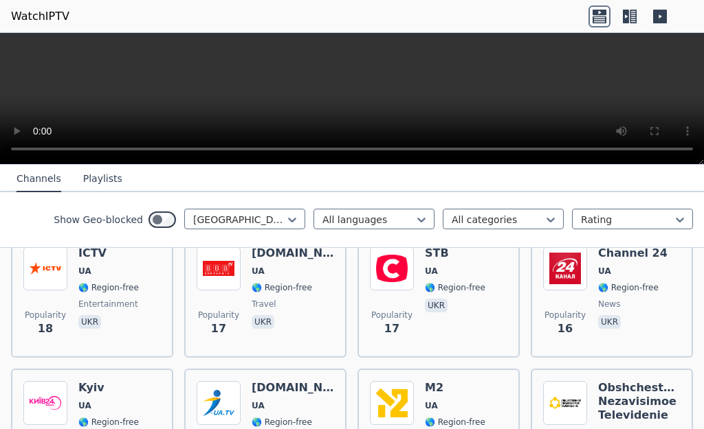
click at [441, 299] on span "ukr" at bounding box center [455, 307] width 60 height 16
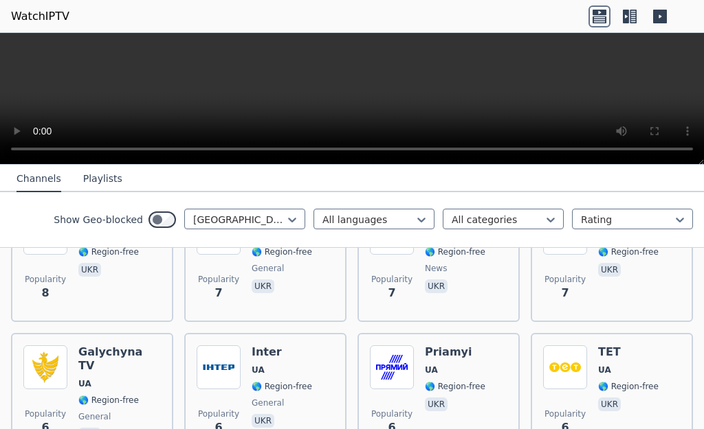
scroll to position [1332, 0]
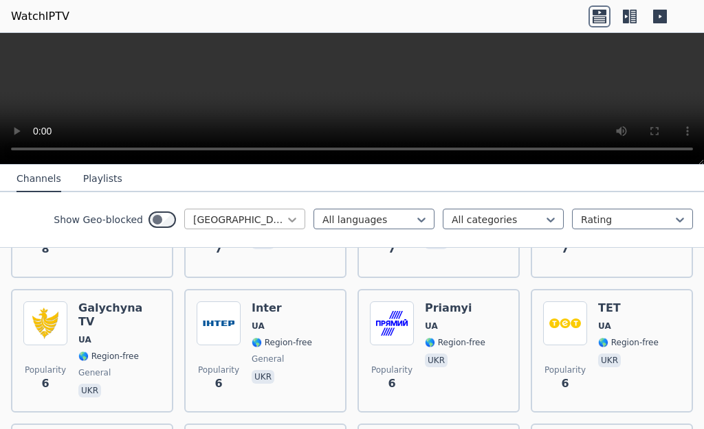
click at [285, 220] on icon at bounding box center [292, 220] width 14 height 14
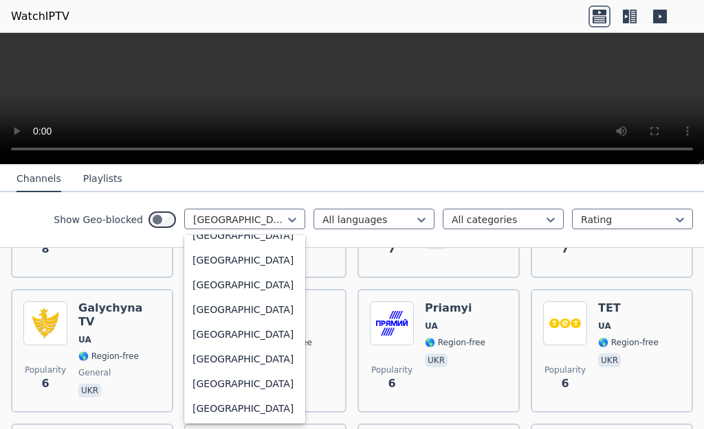
scroll to position [5457, 0]
click at [211, 149] on div "United Arab Emirates" at bounding box center [244, 136] width 121 height 25
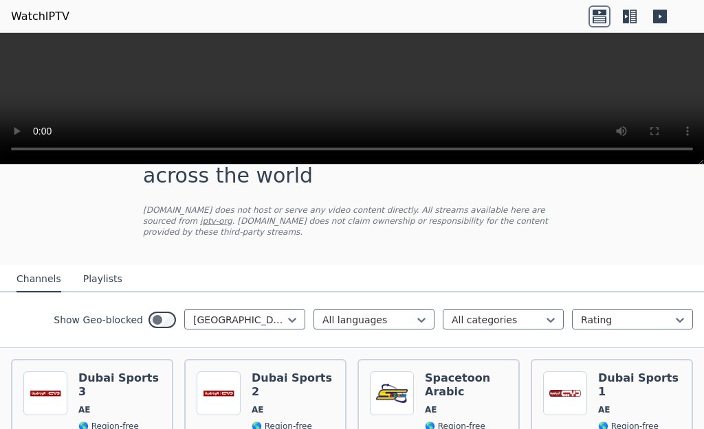
scroll to position [137, 0]
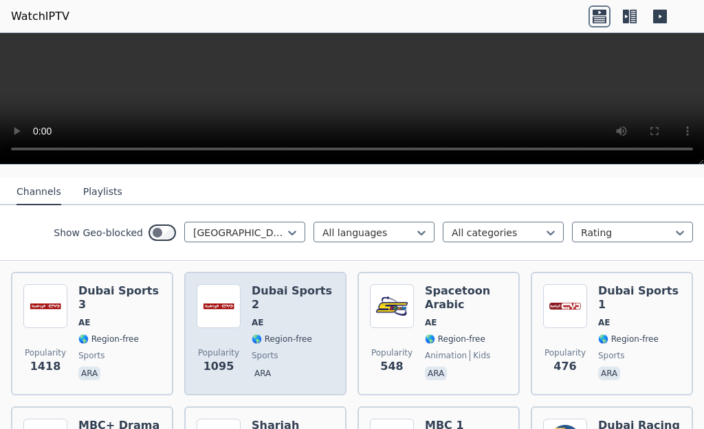
click at [279, 287] on h6 "Dubai Sports 2" at bounding box center [292, 297] width 82 height 27
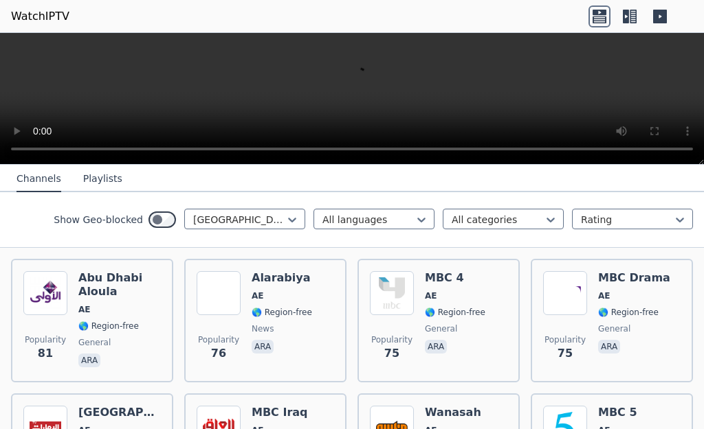
scroll to position [825, 0]
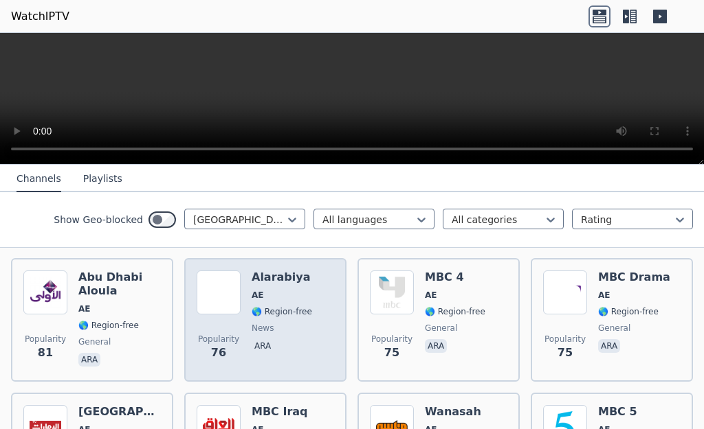
click at [273, 271] on h6 "Alarabiya" at bounding box center [281, 278] width 60 height 14
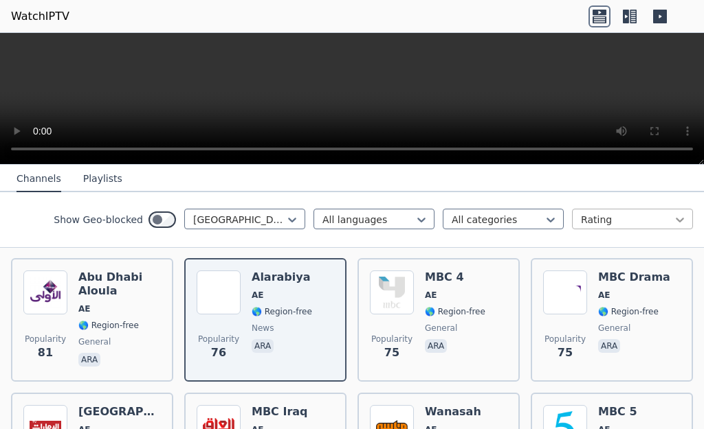
click at [673, 222] on icon at bounding box center [680, 220] width 14 height 14
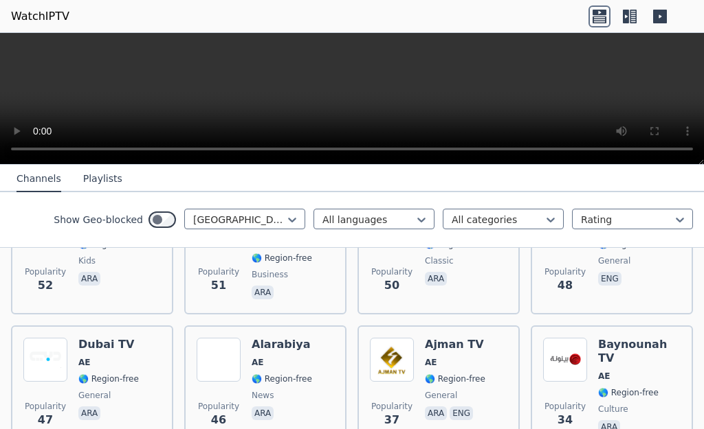
scroll to position [1168, 0]
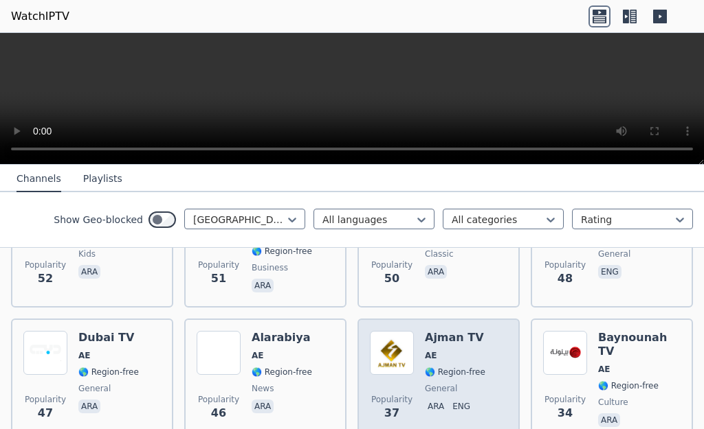
click at [441, 337] on div "Ajman TV AE 🌎 Region-free general ara eng" at bounding box center [455, 380] width 60 height 99
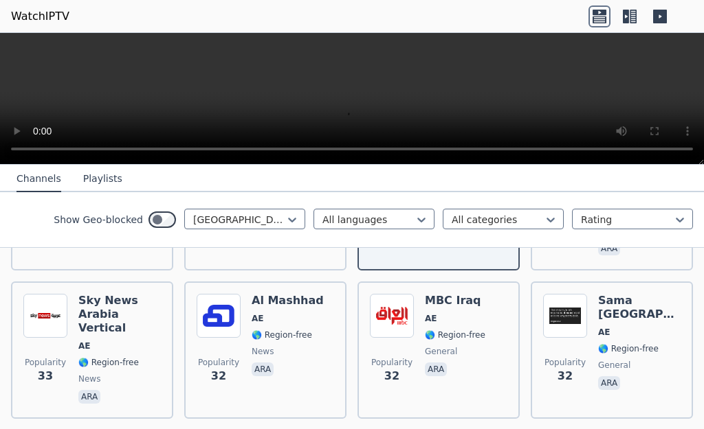
scroll to position [1374, 0]
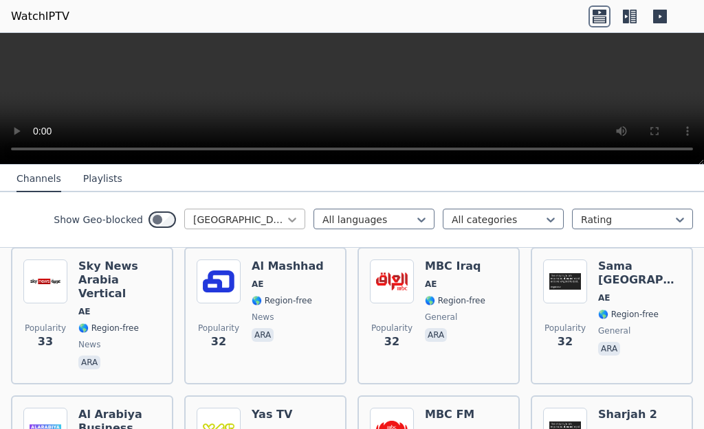
click at [285, 221] on icon at bounding box center [292, 220] width 14 height 14
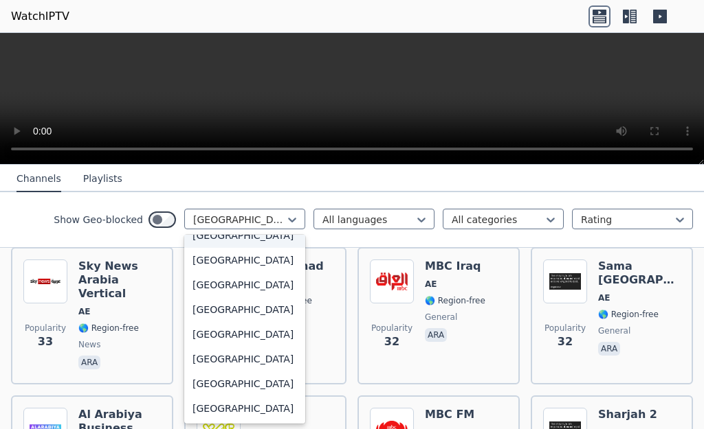
scroll to position [5676, 0]
click at [228, 273] on div "Venezuela" at bounding box center [244, 285] width 121 height 25
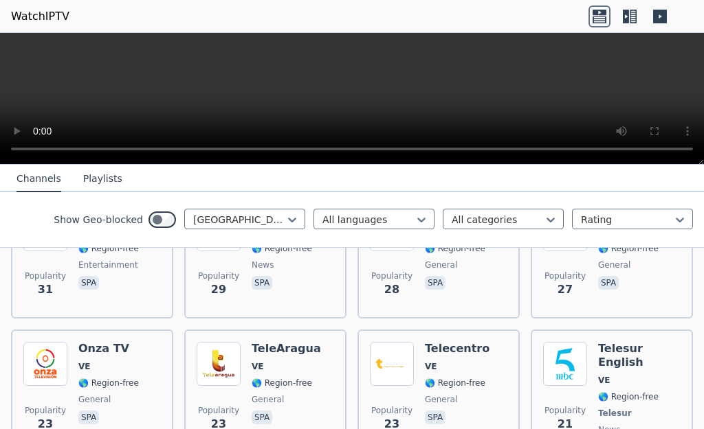
scroll to position [893, 0]
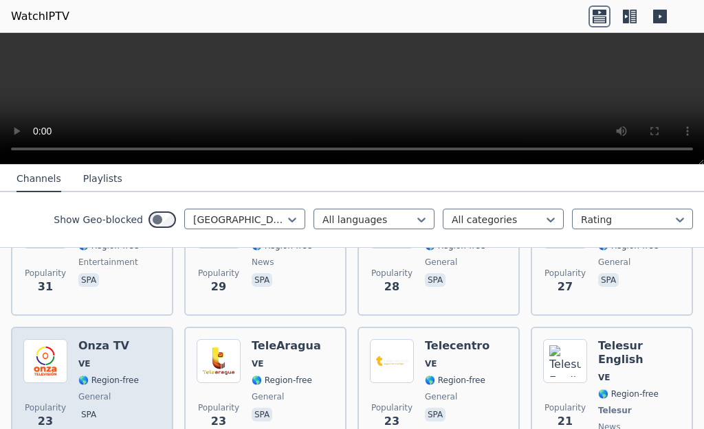
click at [105, 339] on h6 "Onza TV" at bounding box center [108, 346] width 60 height 14
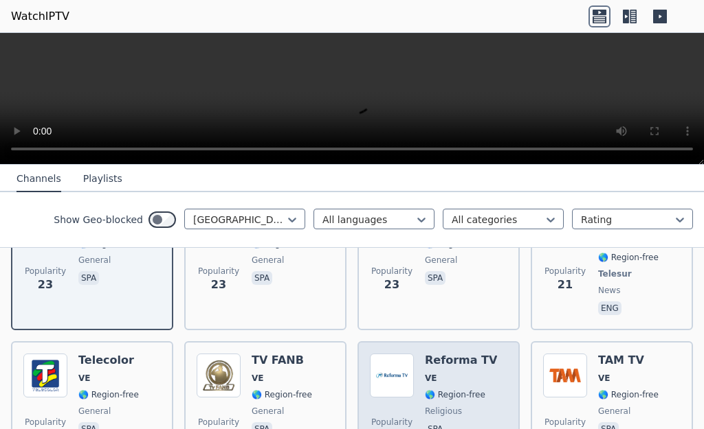
scroll to position [1031, 0]
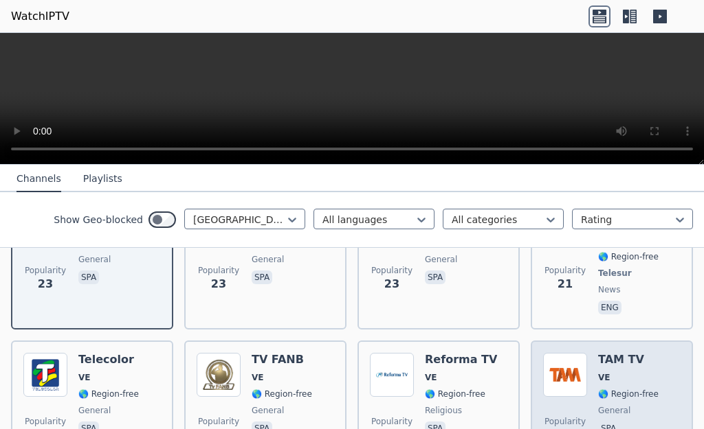
click at [604, 353] on h6 "TAM TV" at bounding box center [628, 360] width 60 height 14
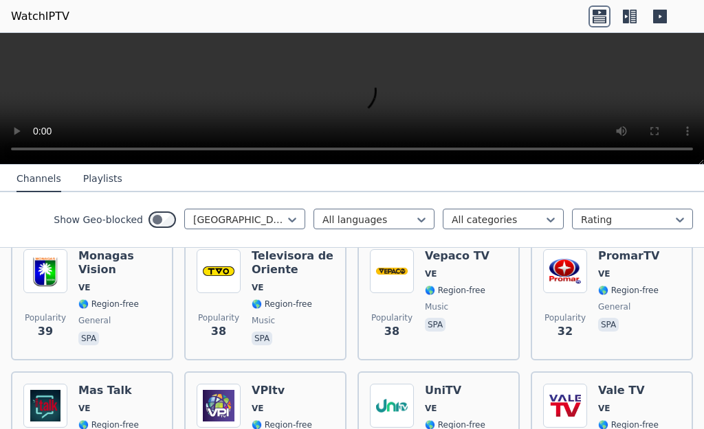
scroll to position [687, 0]
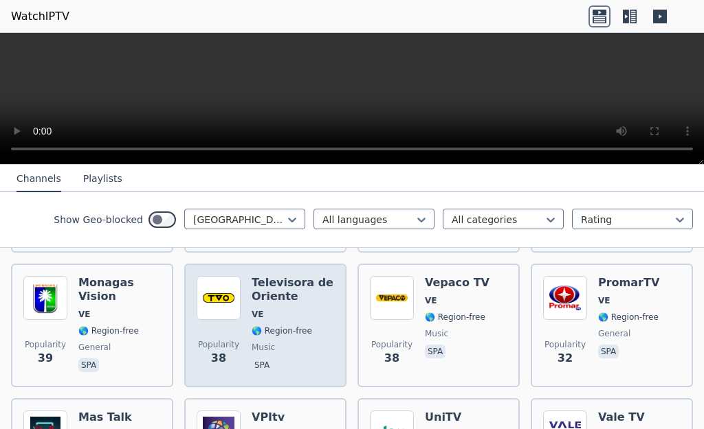
click at [291, 276] on h6 "Televisora de Oriente" at bounding box center [292, 289] width 82 height 27
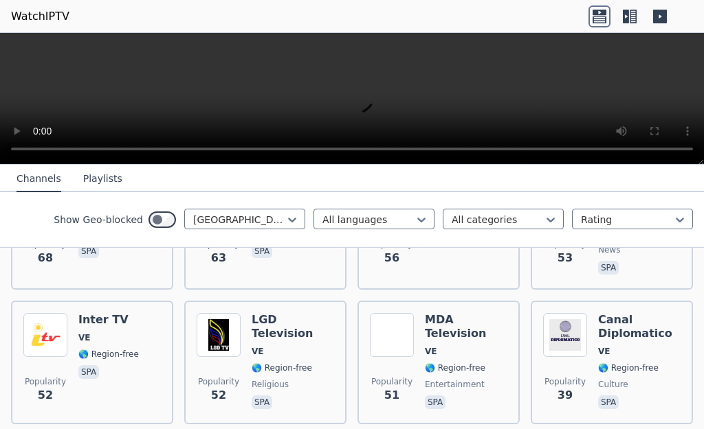
scroll to position [481, 0]
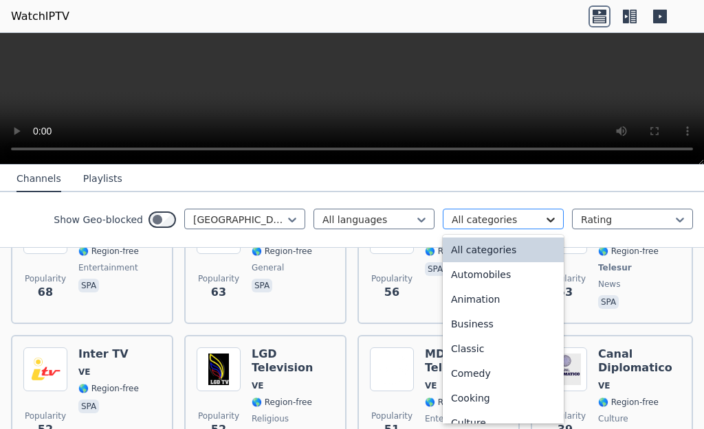
click at [544, 221] on icon at bounding box center [551, 220] width 14 height 14
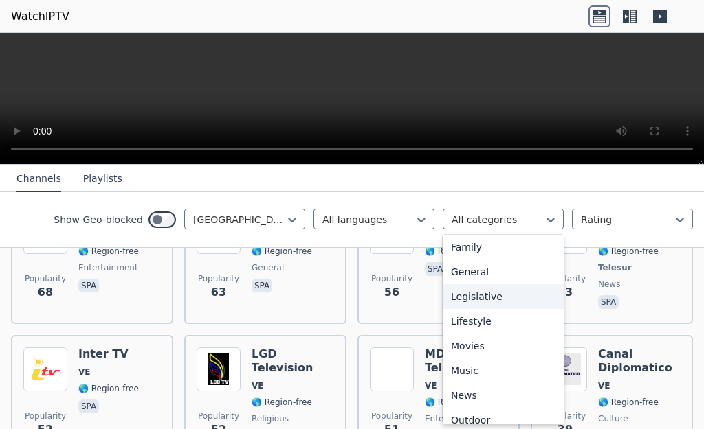
scroll to position [344, 0]
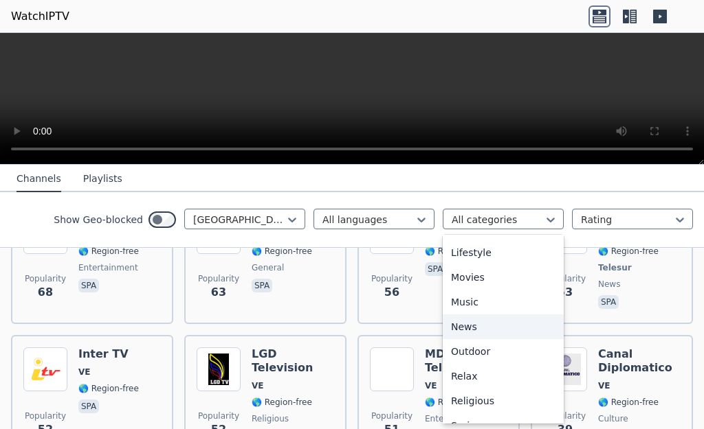
click at [454, 339] on div "News" at bounding box center [503, 327] width 121 height 25
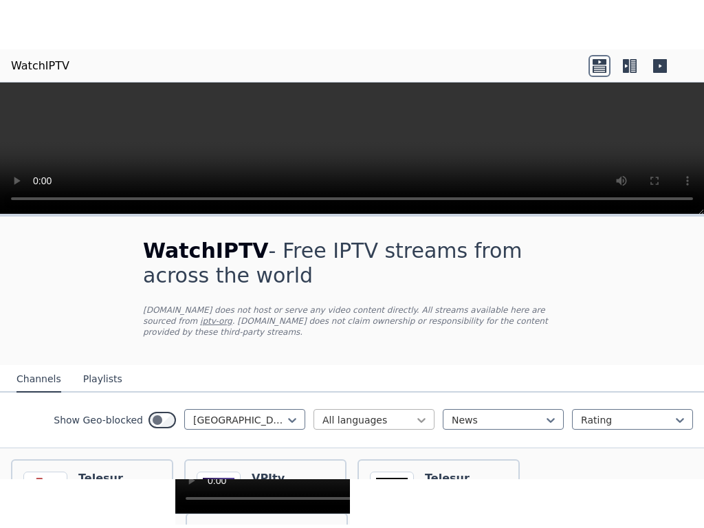
scroll to position [137, 0]
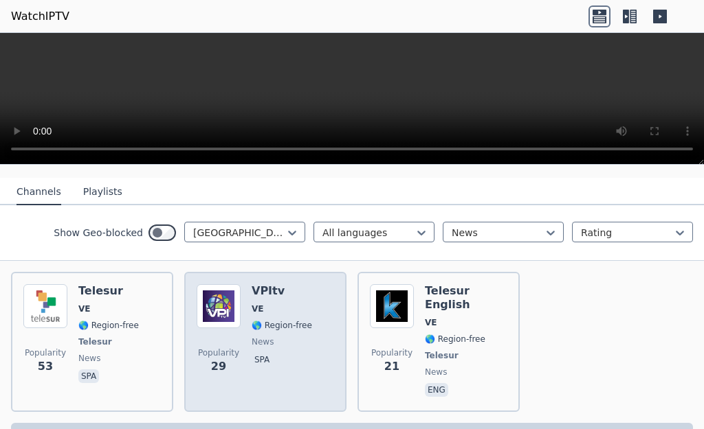
click at [252, 307] on div "VPItv VE 🌎 Region-free news spa" at bounding box center [281, 341] width 60 height 115
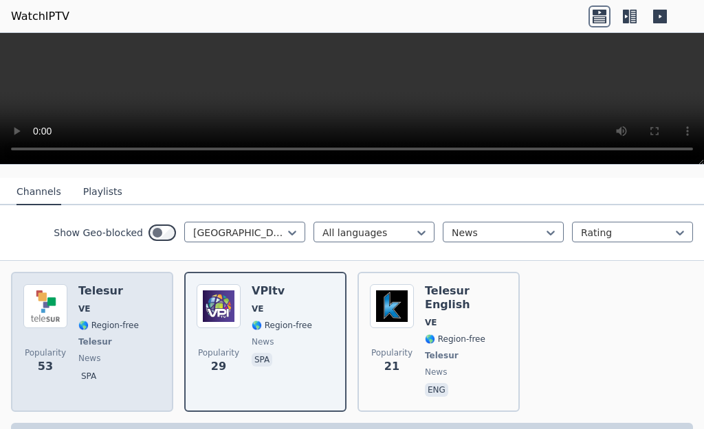
click at [118, 304] on span "VE" at bounding box center [108, 309] width 60 height 11
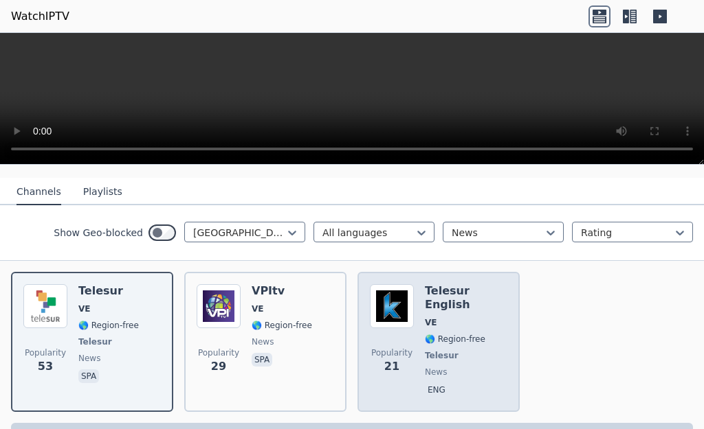
click at [454, 287] on h6 "Telesur English" at bounding box center [466, 297] width 82 height 27
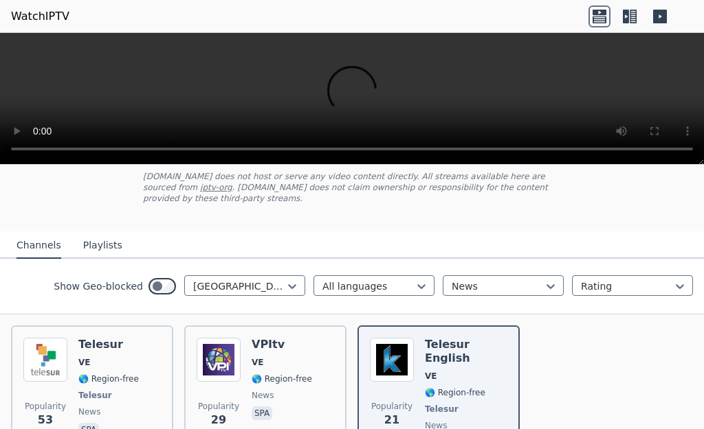
scroll to position [85, 0]
click at [544, 280] on icon at bounding box center [551, 286] width 14 height 14
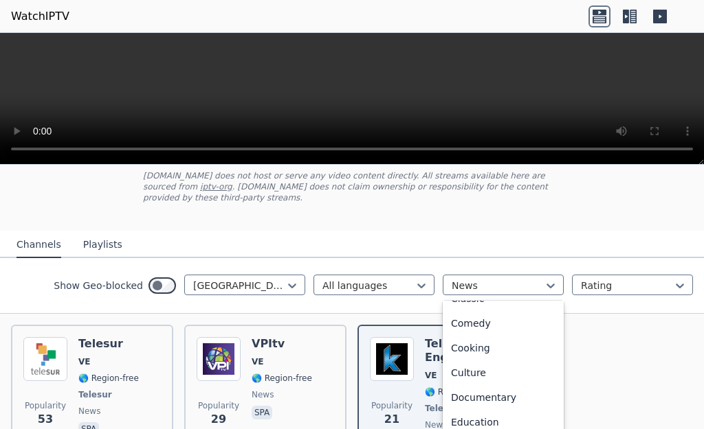
scroll to position [0, 0]
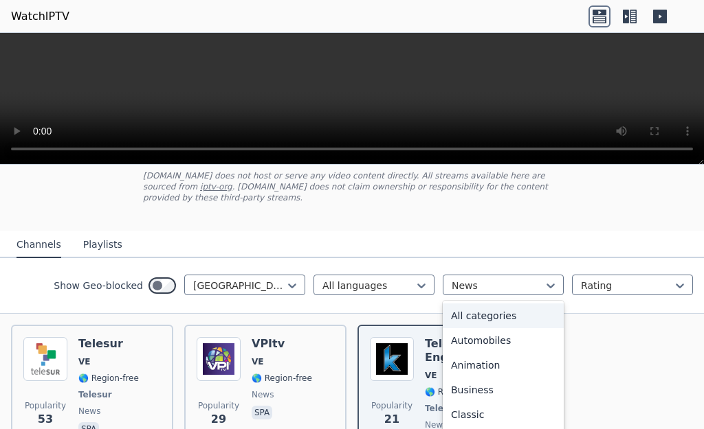
click at [479, 306] on div "All categories" at bounding box center [503, 316] width 121 height 25
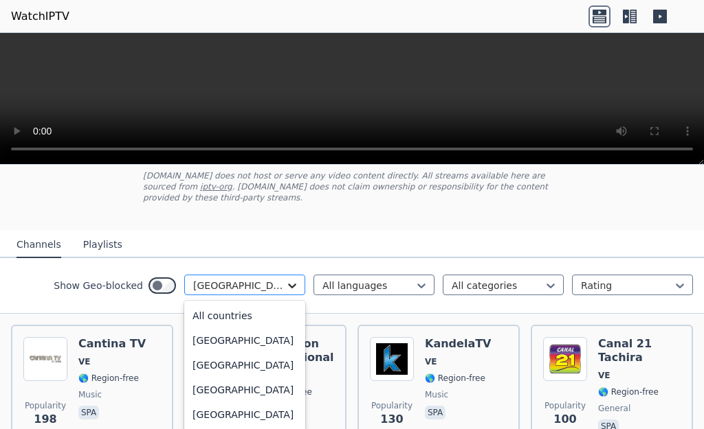
click at [285, 280] on icon at bounding box center [292, 286] width 14 height 14
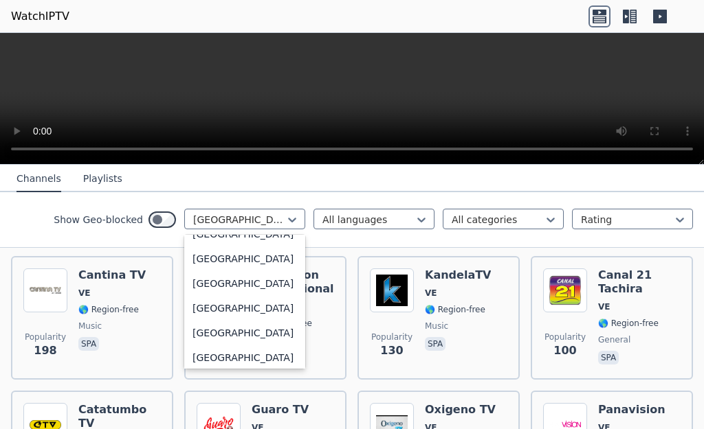
scroll to position [4852, 0]
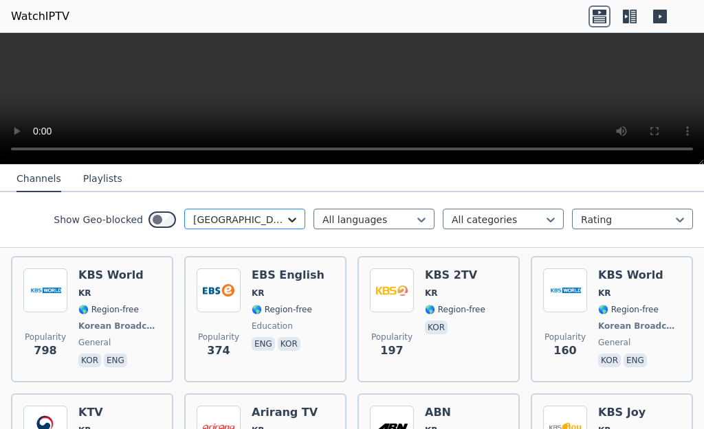
click at [288, 223] on icon at bounding box center [292, 220] width 8 height 5
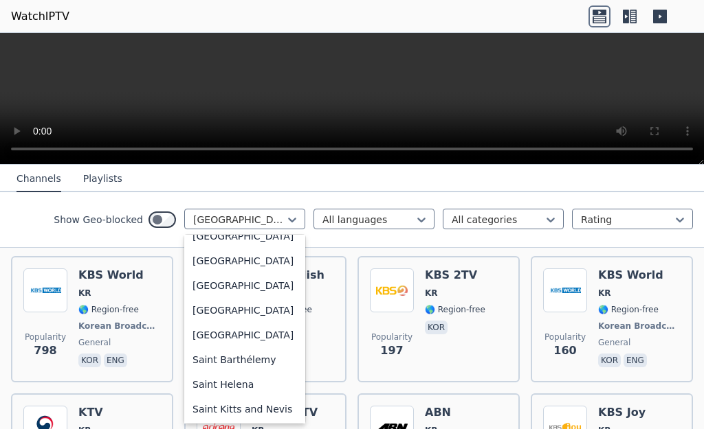
scroll to position [3787, 0]
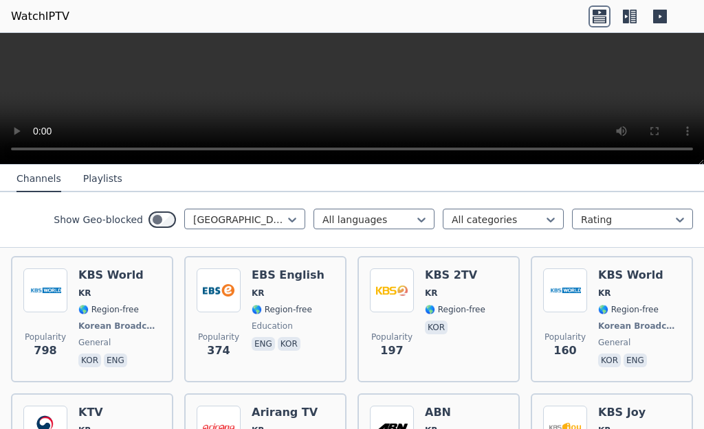
scroll to position [27, 0]
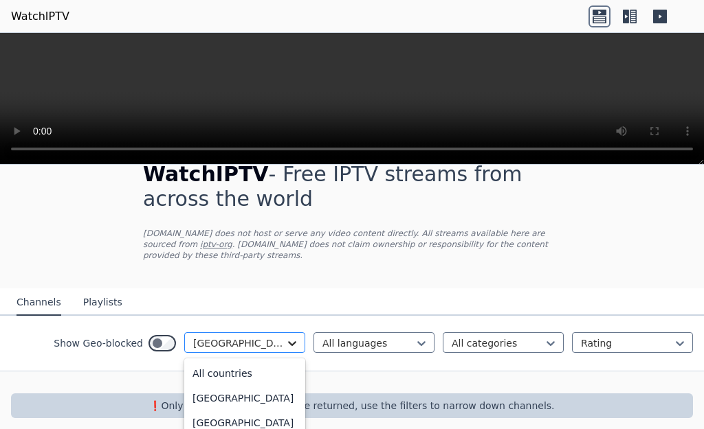
click at [282, 333] on div "option North Korea, selected. 206 results available. Use Up and Down to choose …" at bounding box center [244, 343] width 121 height 21
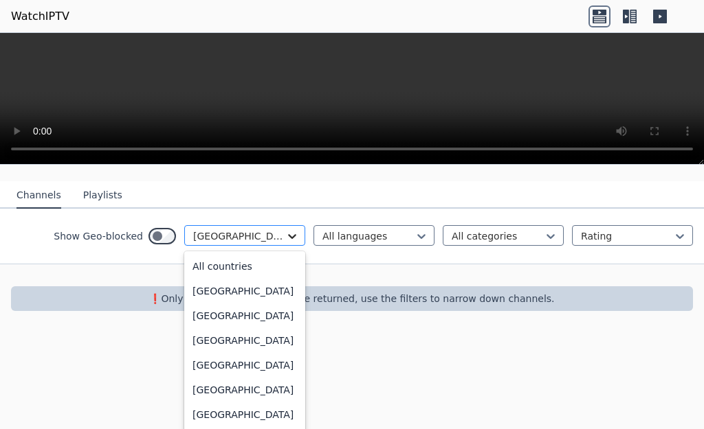
scroll to position [3714, 0]
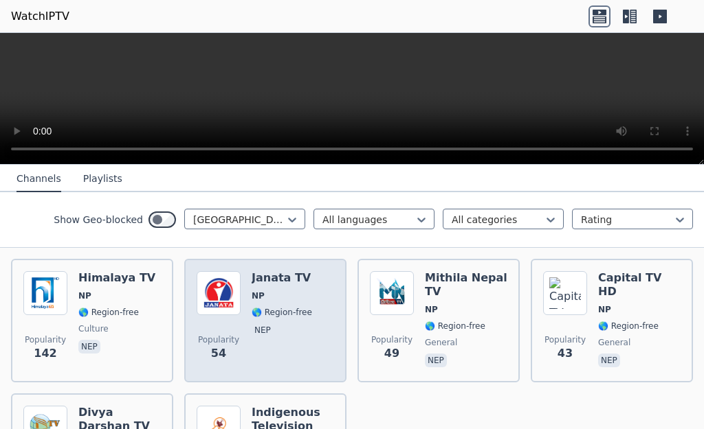
scroll to position [148, 0]
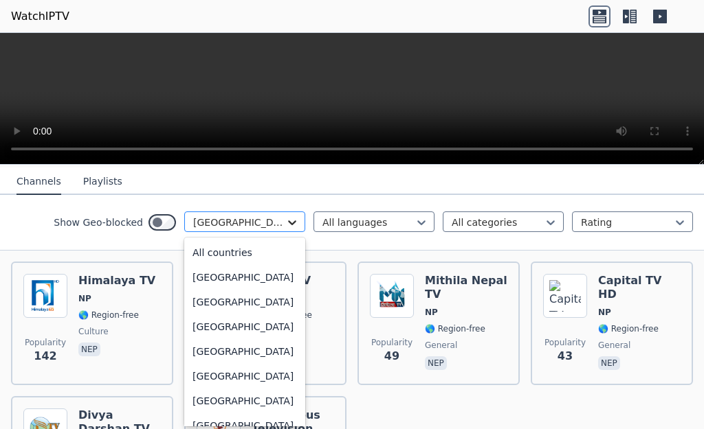
click at [285, 224] on icon at bounding box center [292, 223] width 14 height 14
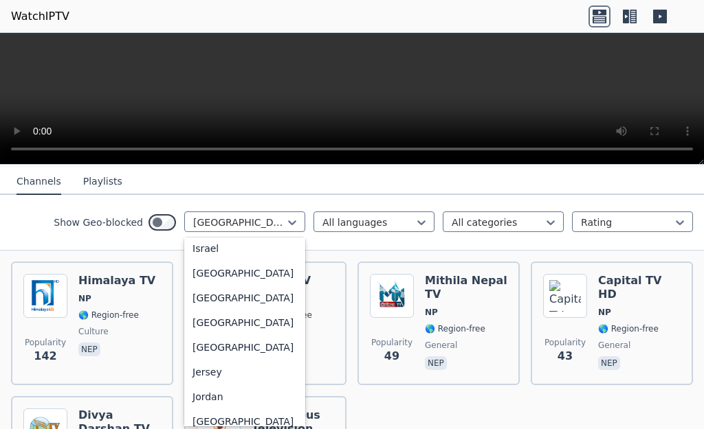
scroll to position [2078, 0]
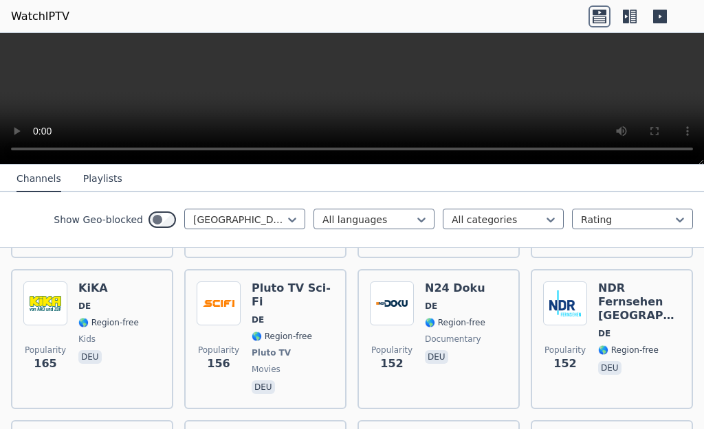
scroll to position [766, 0]
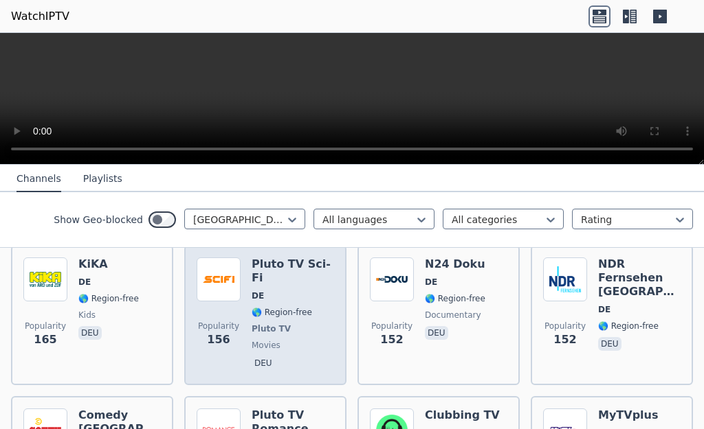
click at [247, 260] on div "Popularity 156 Pluto TV Sci-Fi DE 🌎 Region-free Pluto TV movies deu" at bounding box center [265, 315] width 137 height 115
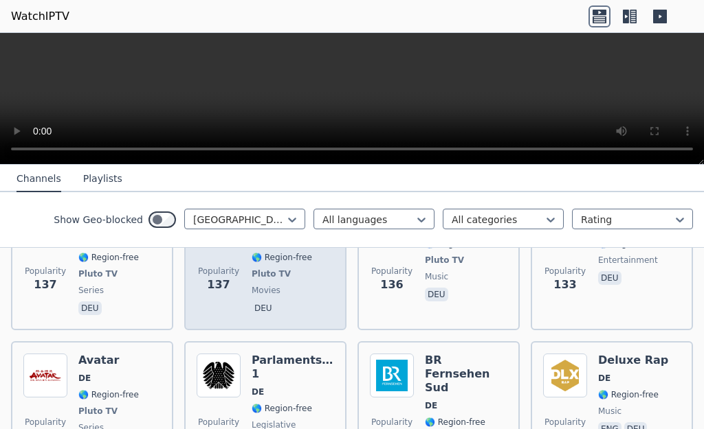
scroll to position [1041, 0]
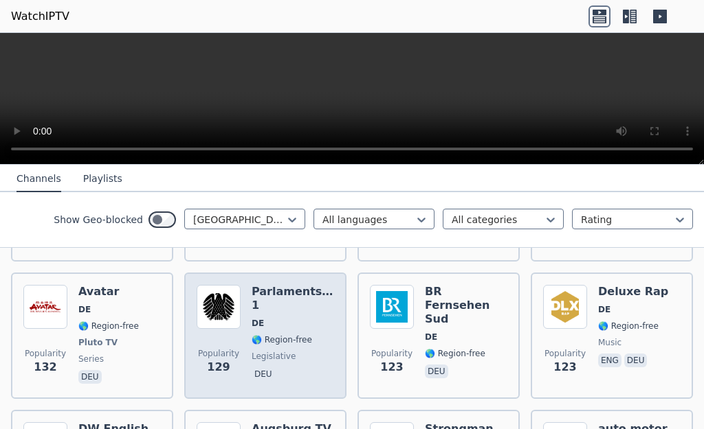
click at [268, 293] on h6 "Parlamentsfernsehen 1" at bounding box center [292, 298] width 82 height 27
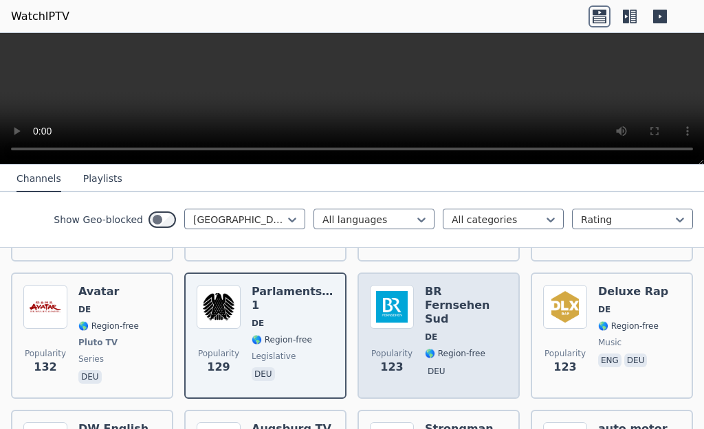
click at [425, 289] on h6 "BR Fernsehen Sud" at bounding box center [466, 305] width 82 height 41
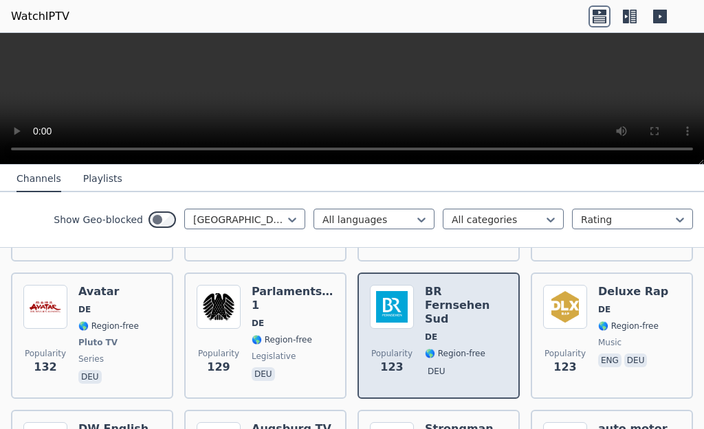
scroll to position [1178, 0]
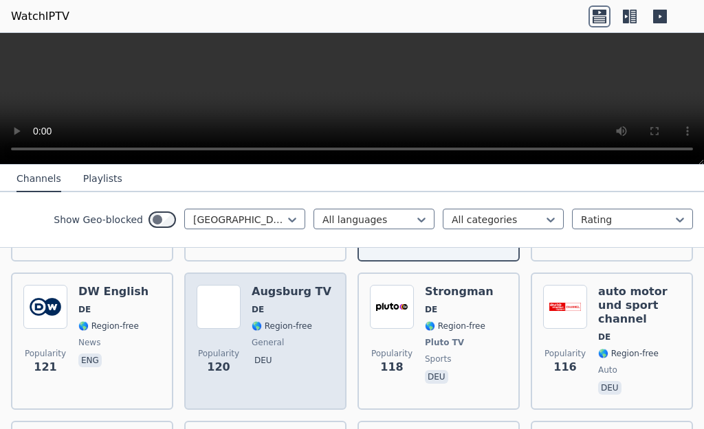
click at [267, 288] on div "Augsburg TV DE 🌎 Region-free general deu" at bounding box center [291, 341] width 80 height 113
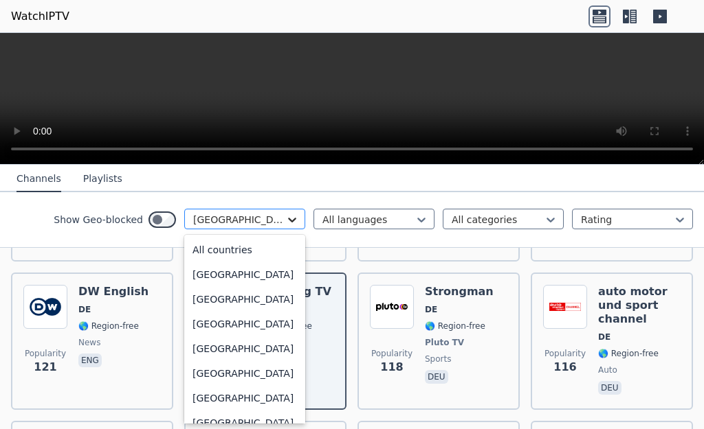
click at [285, 220] on icon at bounding box center [292, 220] width 14 height 14
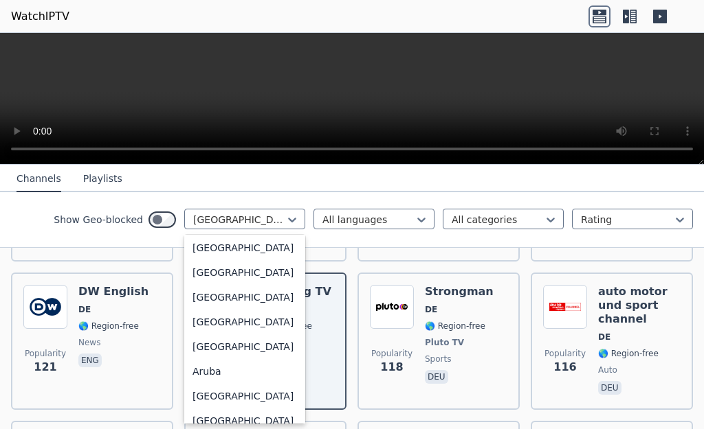
scroll to position [0, 0]
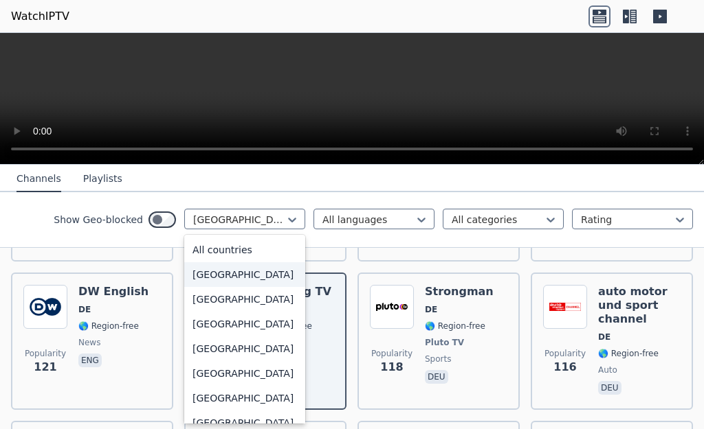
click at [234, 276] on div "Afghanistan" at bounding box center [244, 274] width 121 height 25
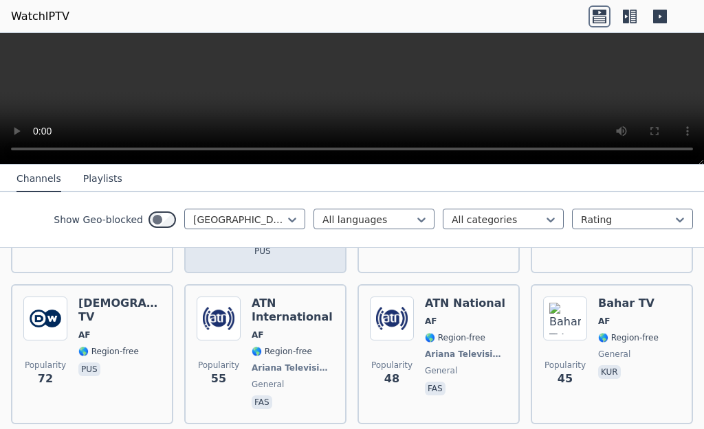
scroll to position [275, 0]
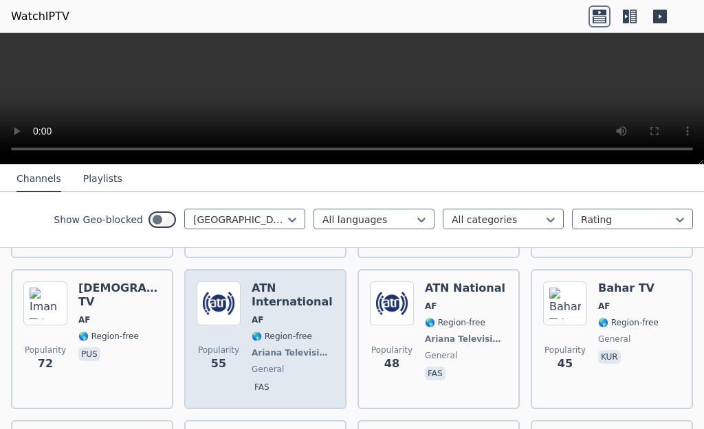
click at [279, 289] on h6 "ATN International" at bounding box center [292, 295] width 82 height 27
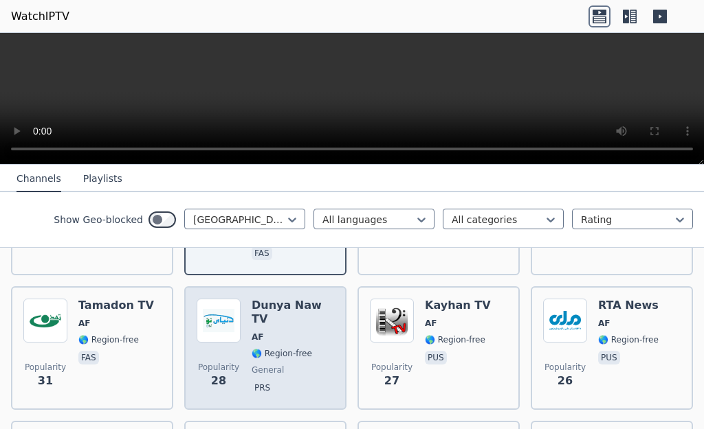
scroll to position [412, 0]
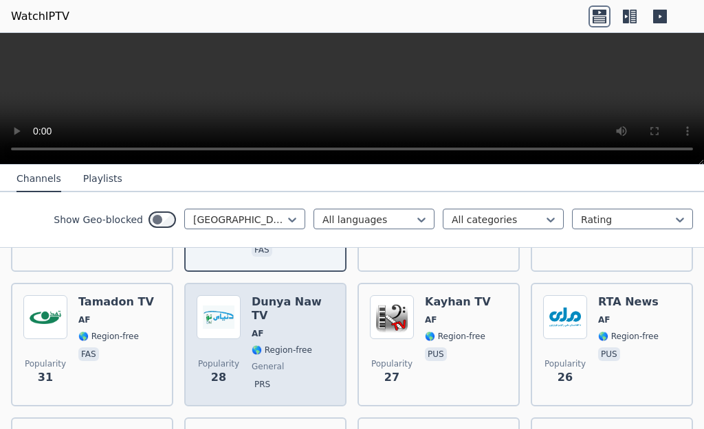
click at [289, 298] on div "Dunya Naw TV AF 🌎 Region-free general prs" at bounding box center [292, 344] width 82 height 99
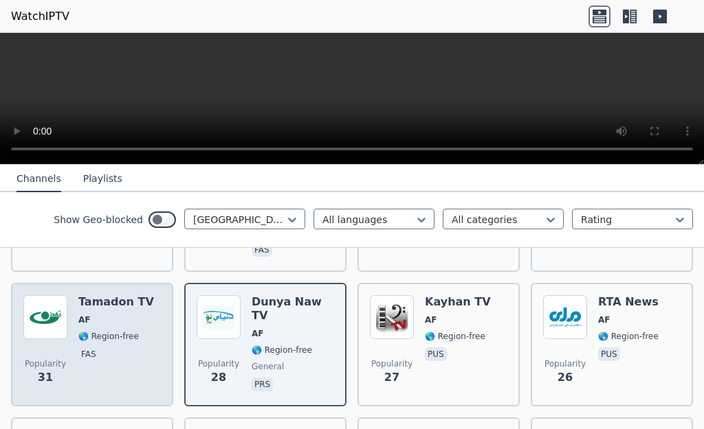
click at [108, 295] on h6 "Tamadon TV" at bounding box center [116, 302] width 76 height 14
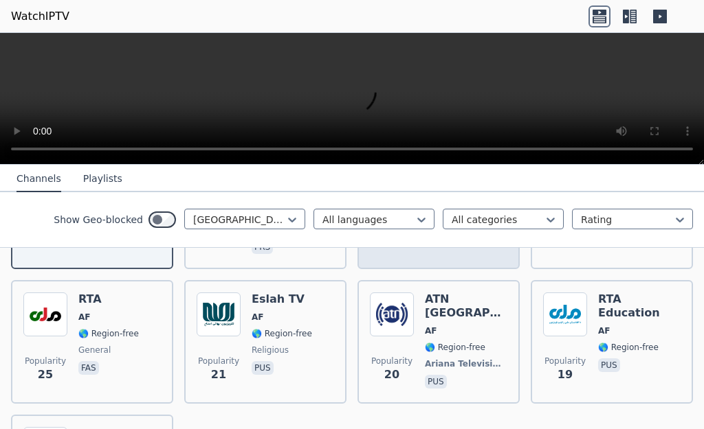
scroll to position [618, 0]
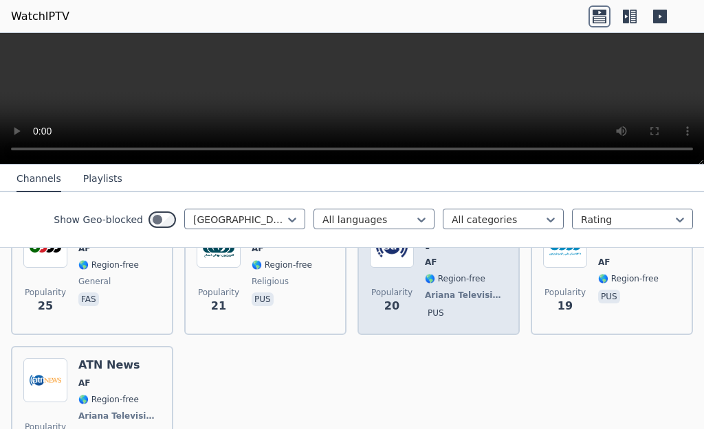
click at [433, 290] on span "Ariana Television Network" at bounding box center [465, 295] width 80 height 11
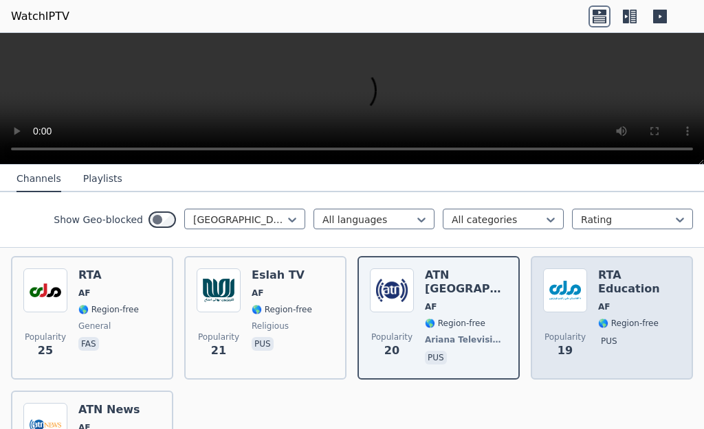
scroll to position [550, 0]
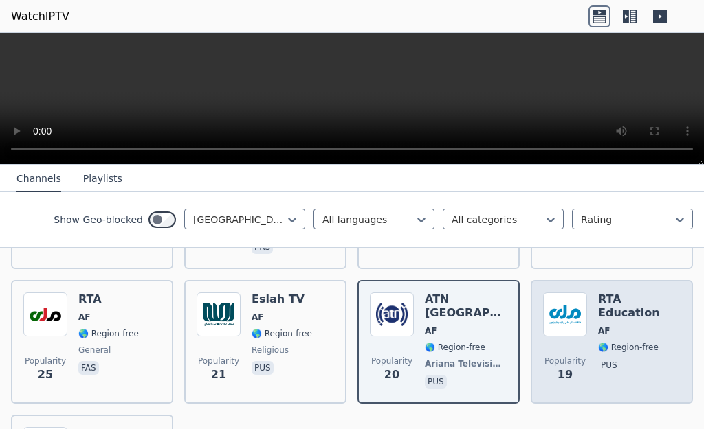
click at [598, 293] on h6 "RTA Education" at bounding box center [639, 306] width 82 height 27
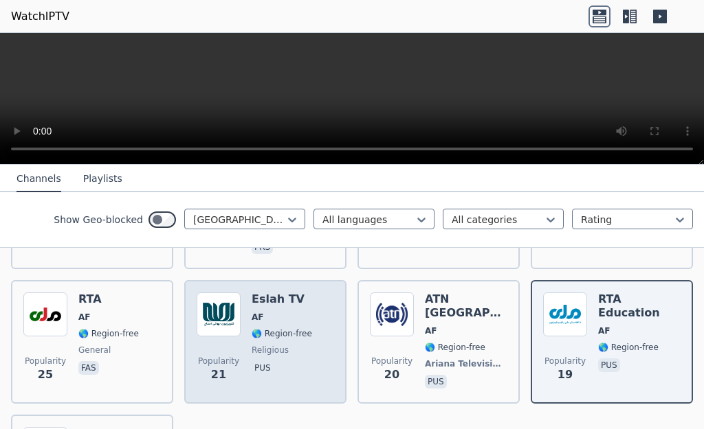
click at [276, 293] on h6 "Eslah TV" at bounding box center [281, 300] width 60 height 14
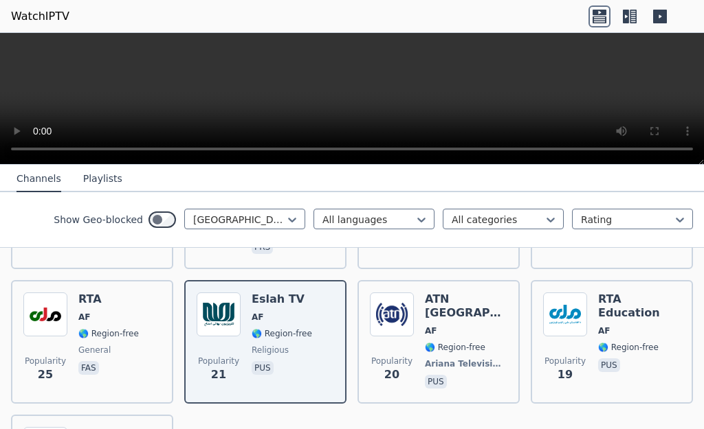
click at [41, 179] on button "Channels" at bounding box center [38, 179] width 45 height 26
click at [94, 176] on button "Playlists" at bounding box center [102, 179] width 39 height 26
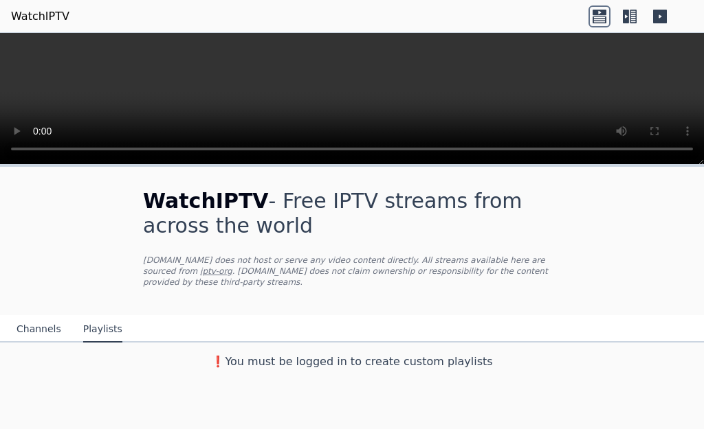
click at [40, 326] on button "Channels" at bounding box center [38, 330] width 45 height 26
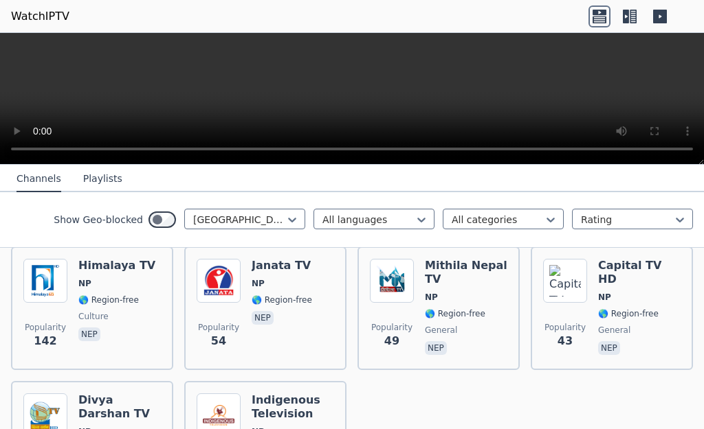
scroll to position [206, 0]
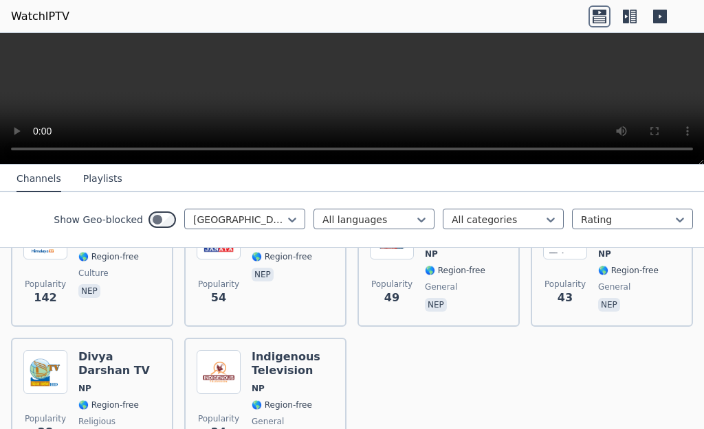
scroll to position [27, 0]
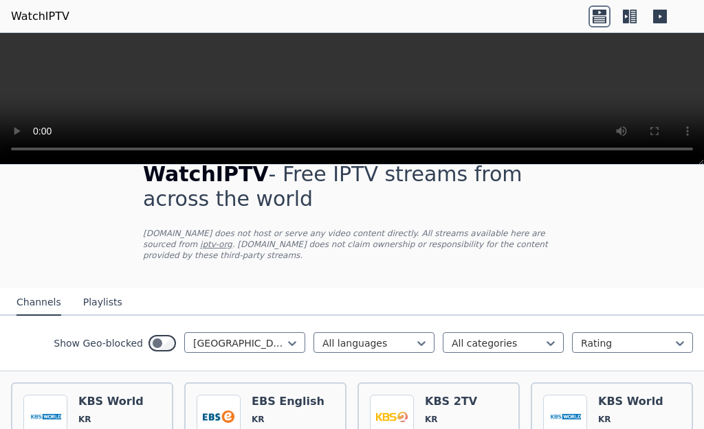
scroll to position [206, 0]
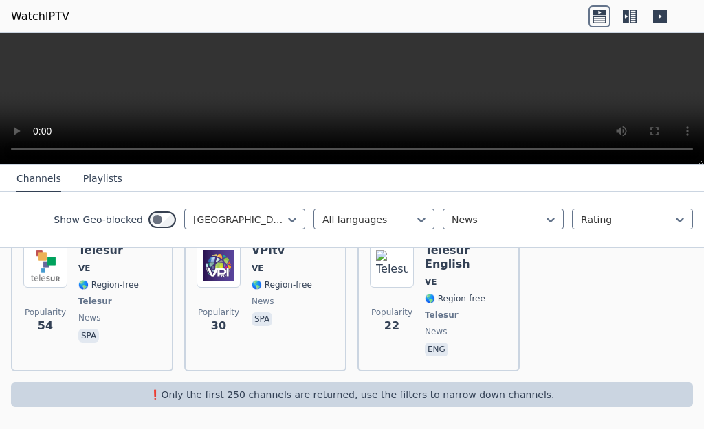
scroll to position [153, 0]
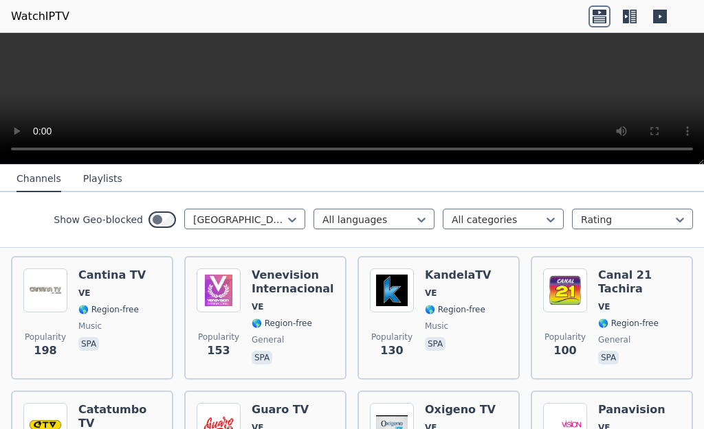
scroll to position [206, 0]
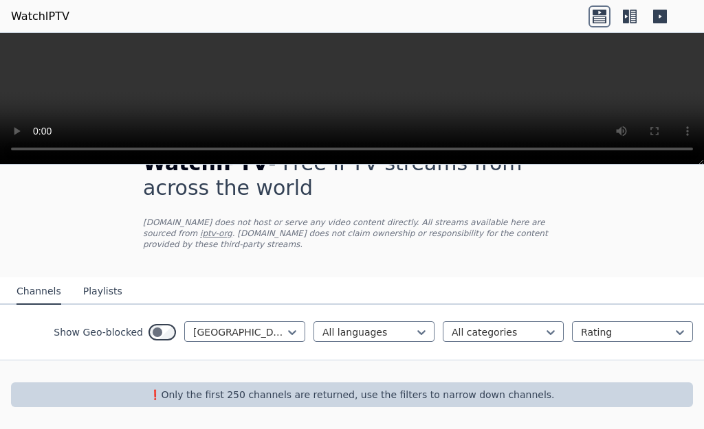
scroll to position [27, 0]
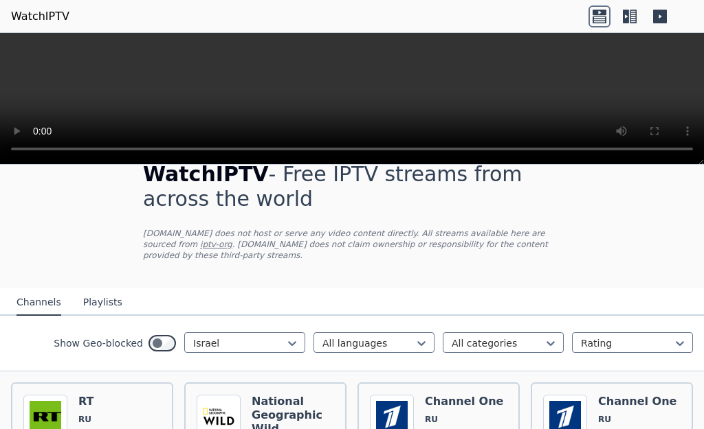
scroll to position [206, 0]
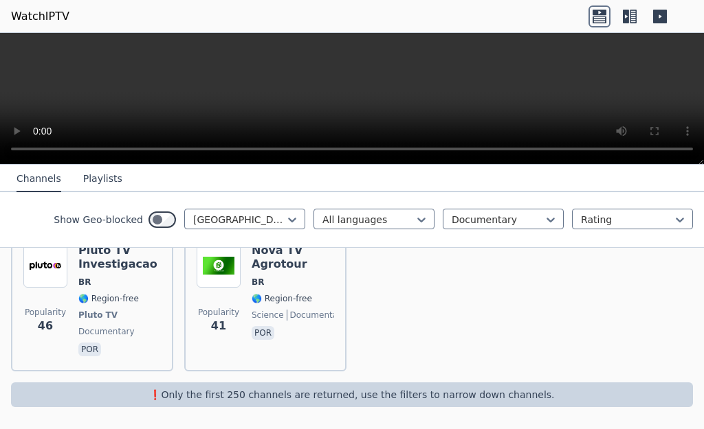
scroll to position [167, 0]
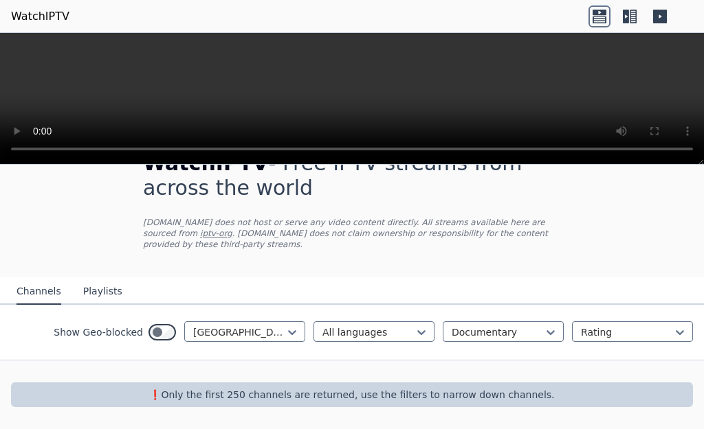
scroll to position [27, 0]
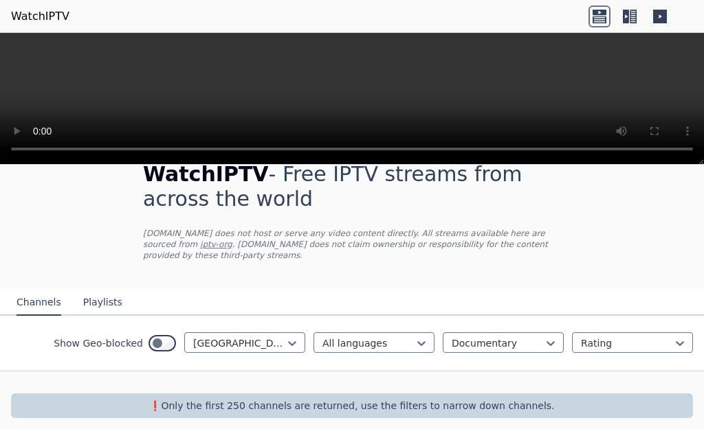
scroll to position [167, 0]
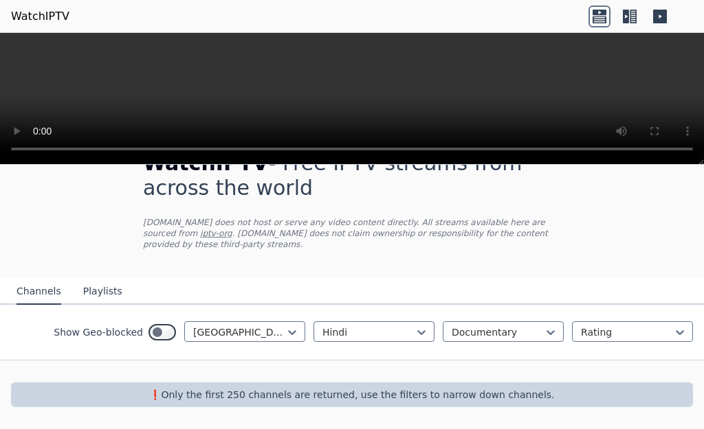
scroll to position [27, 0]
